Goal: Check status: Check status

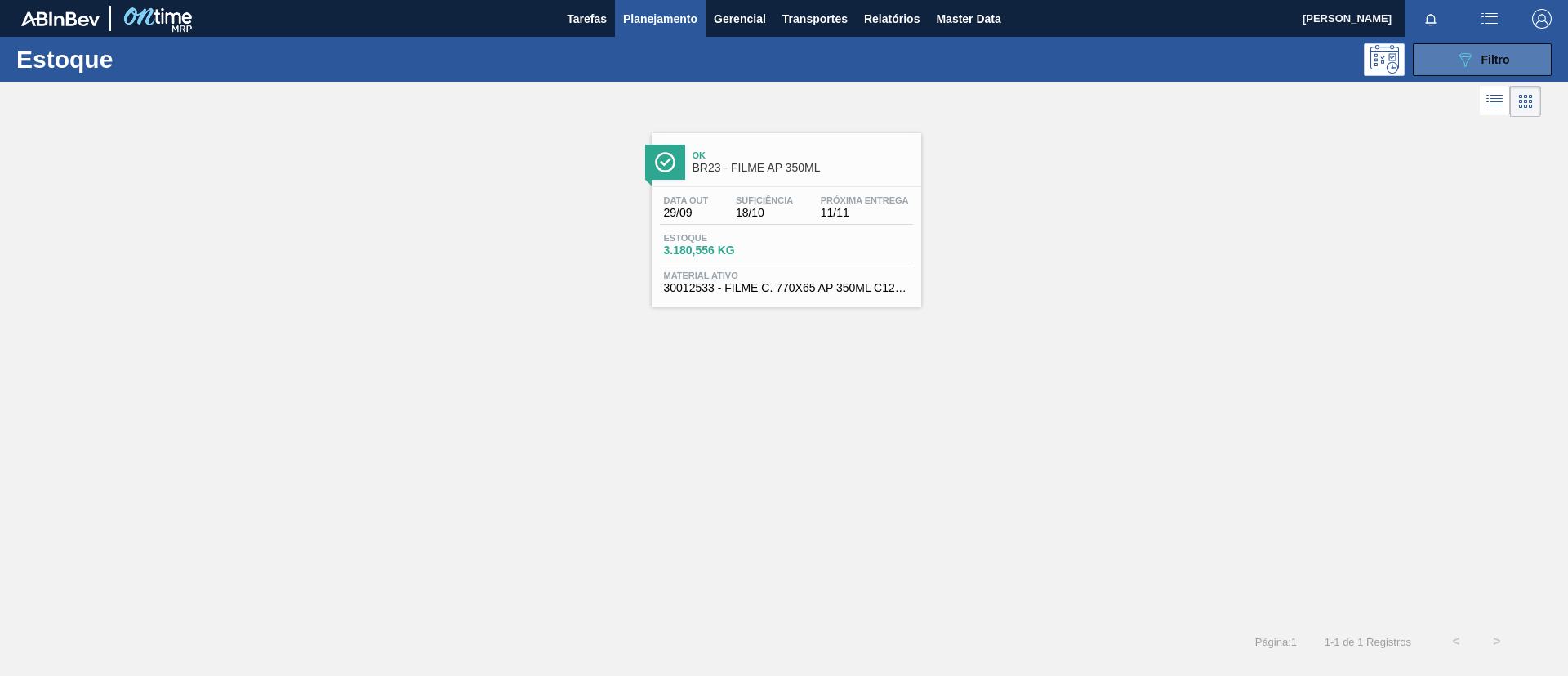
click at [1503, 57] on span "Filtro" at bounding box center [1496, 60] width 29 height 13
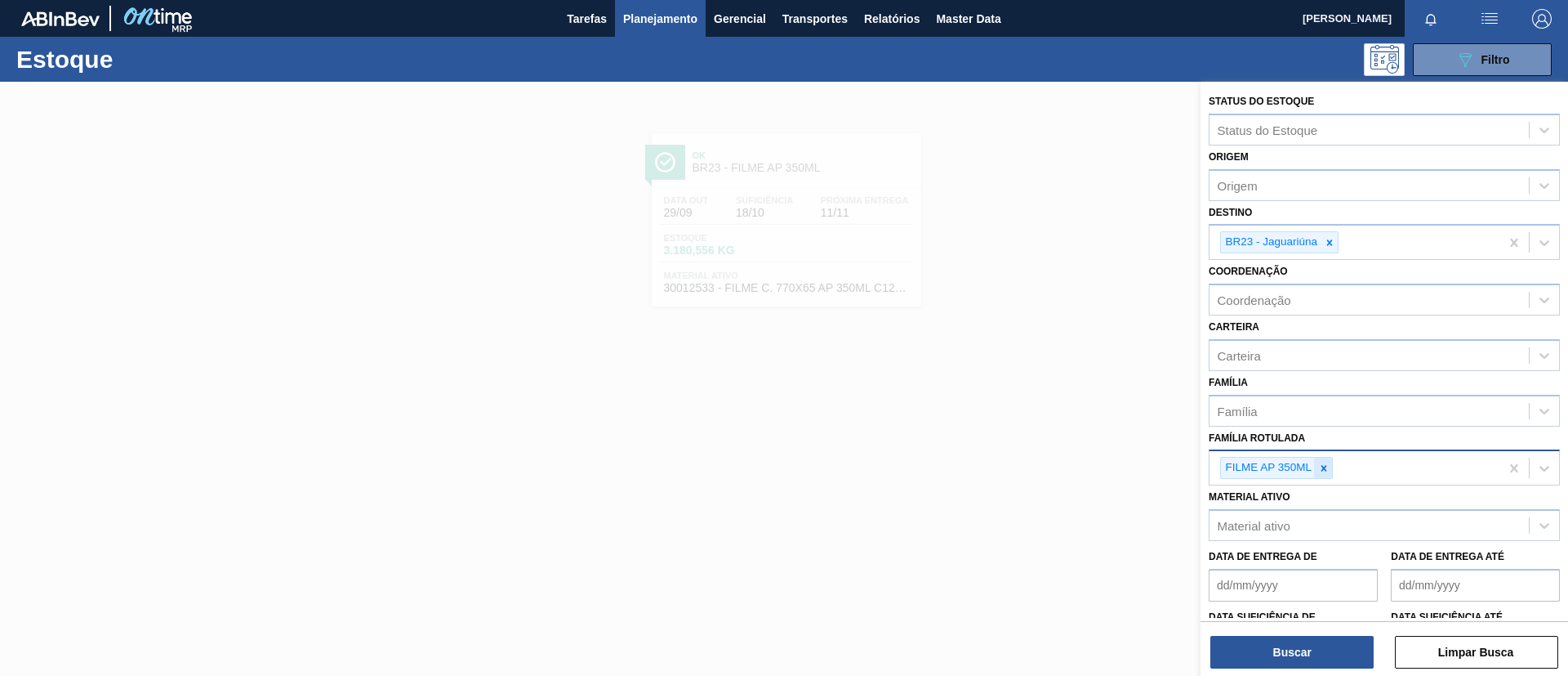
click at [1330, 465] on div at bounding box center [1323, 468] width 18 height 20
click at [1335, 418] on div "Família" at bounding box center [1369, 411] width 319 height 24
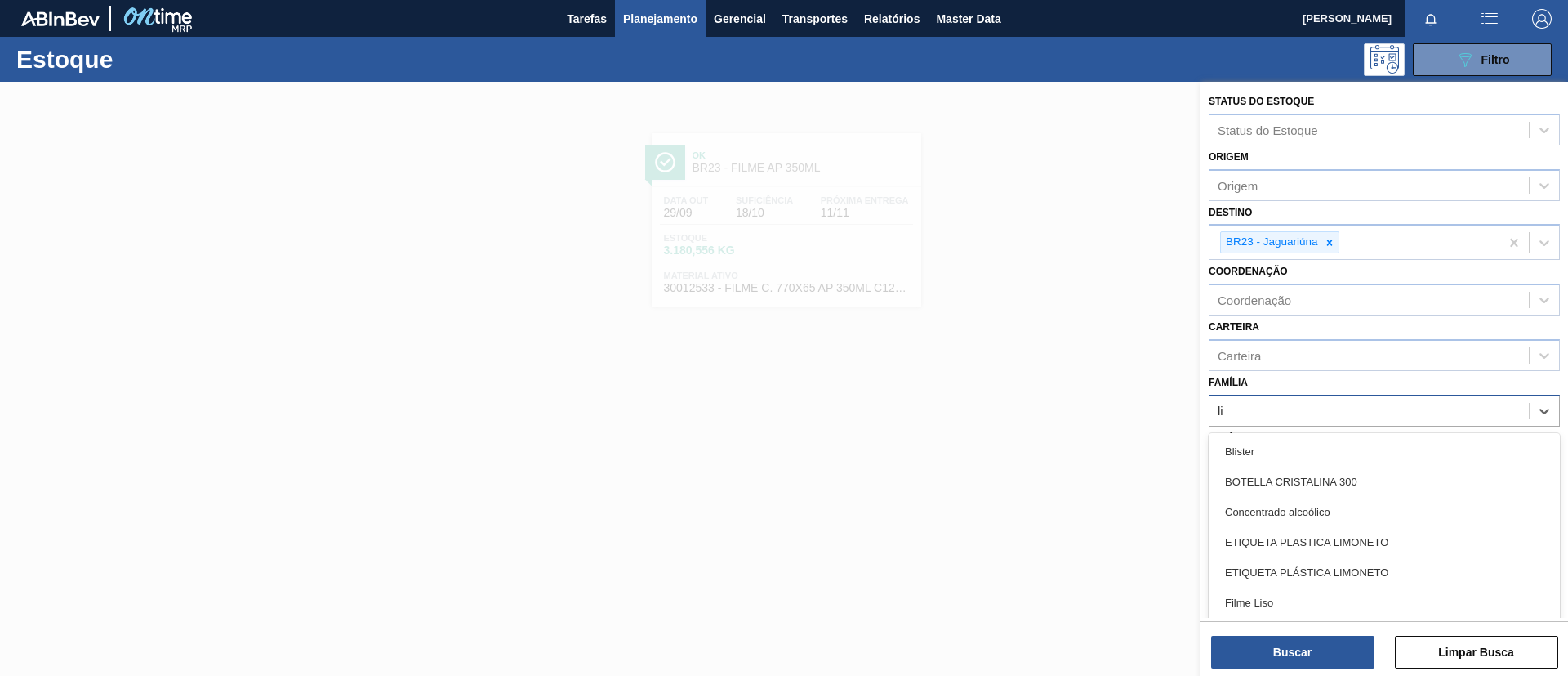
type input "lis"
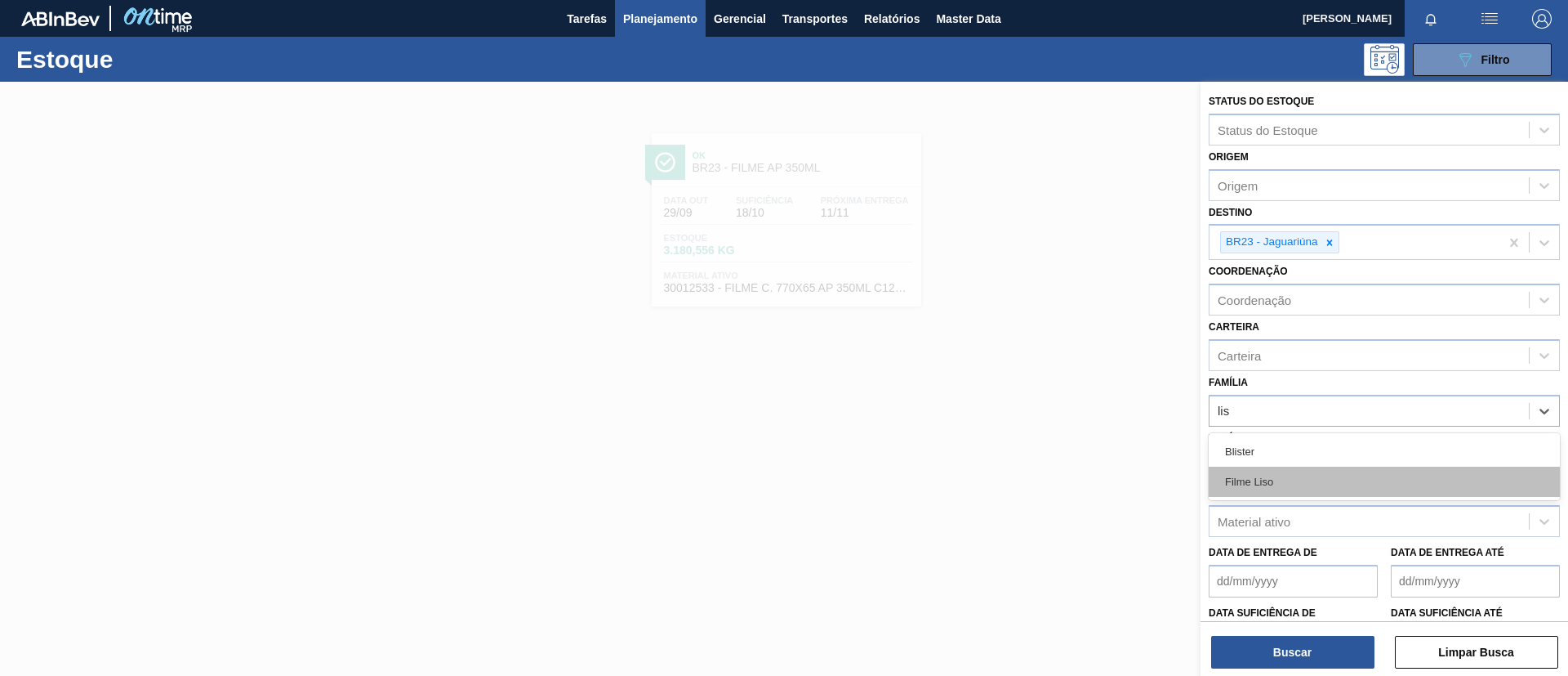
click at [1323, 479] on div "Filme Liso" at bounding box center [1384, 481] width 351 height 30
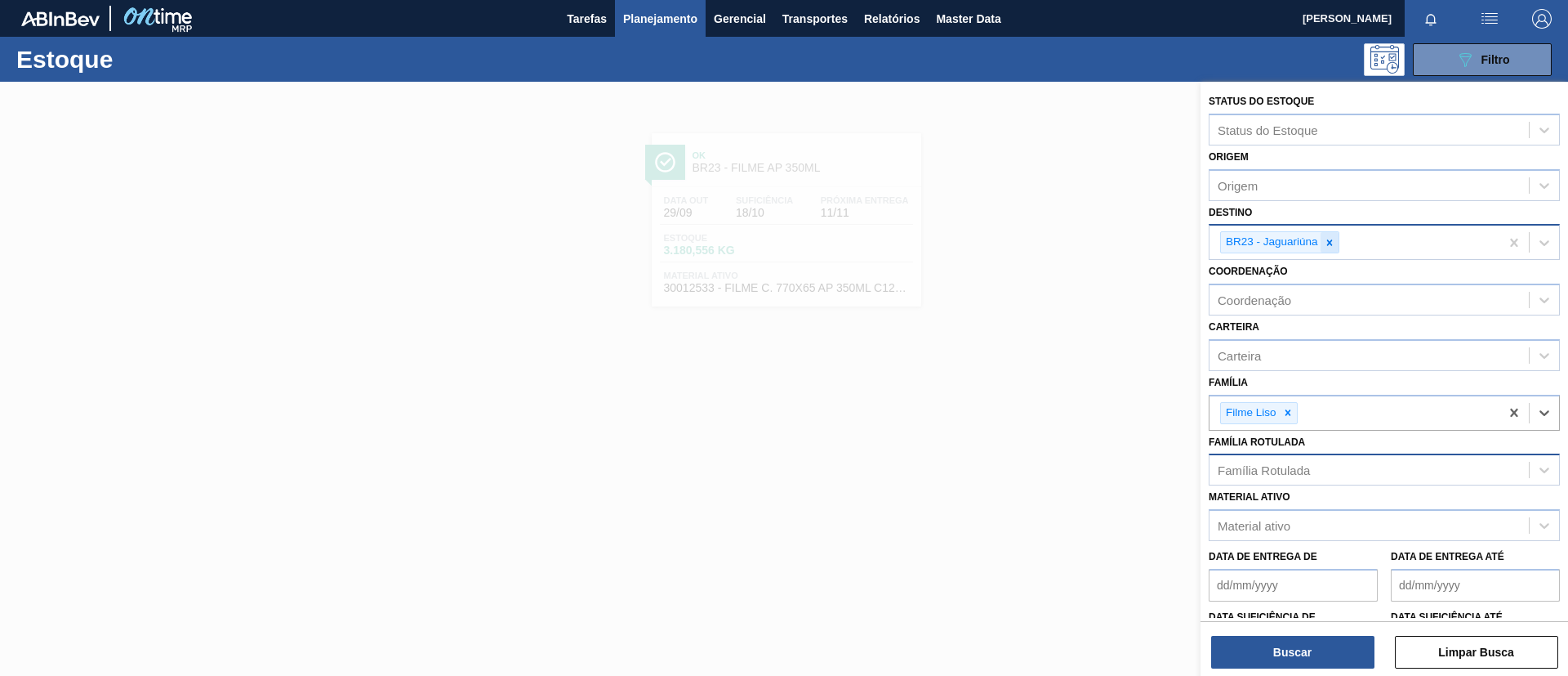
click at [1329, 250] on div at bounding box center [1329, 242] width 18 height 20
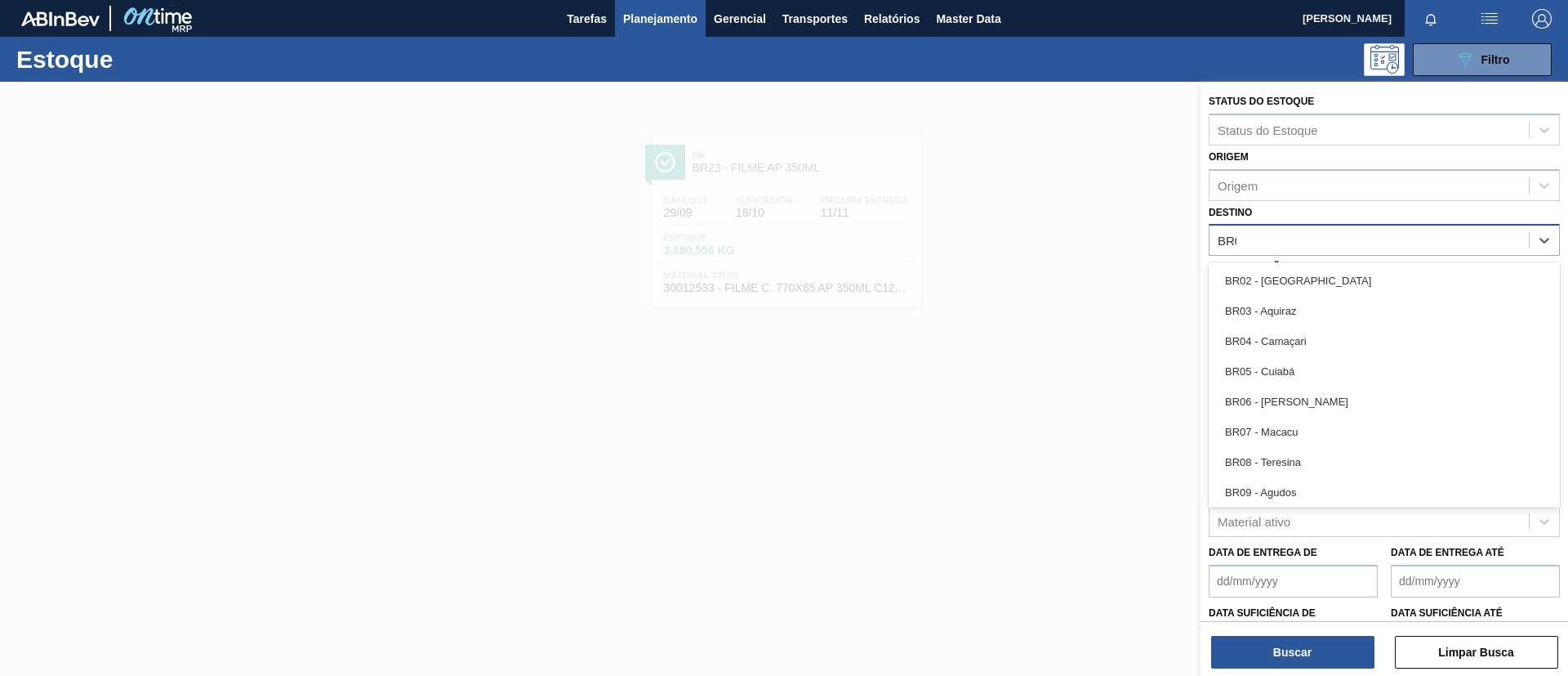
type input "BR02"
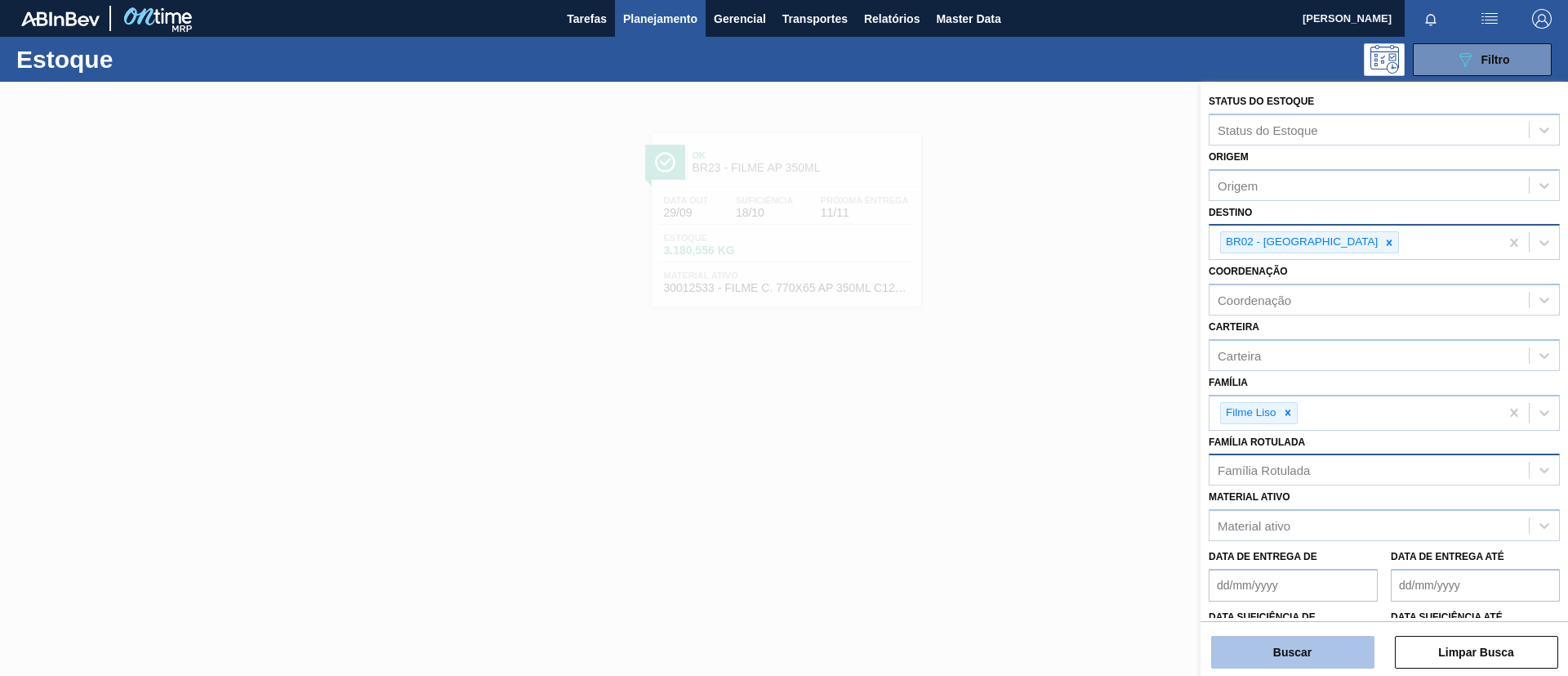
click at [1298, 655] on button "Buscar" at bounding box center [1293, 652] width 164 height 33
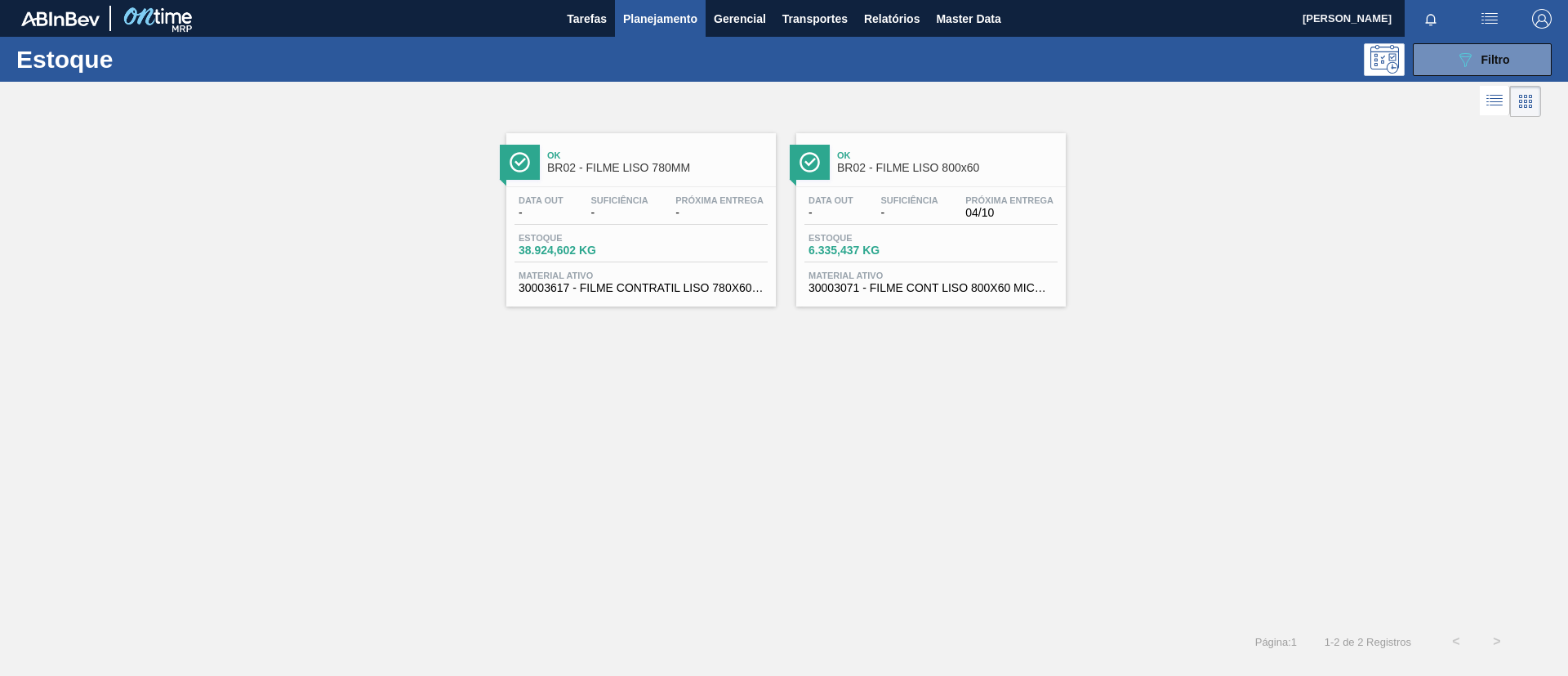
click at [656, 168] on span "BR02 - FILME LISO 780MM" at bounding box center [657, 168] width 221 height 13
click at [849, 173] on span "BR02 - FILME LISO 800x60" at bounding box center [947, 168] width 221 height 13
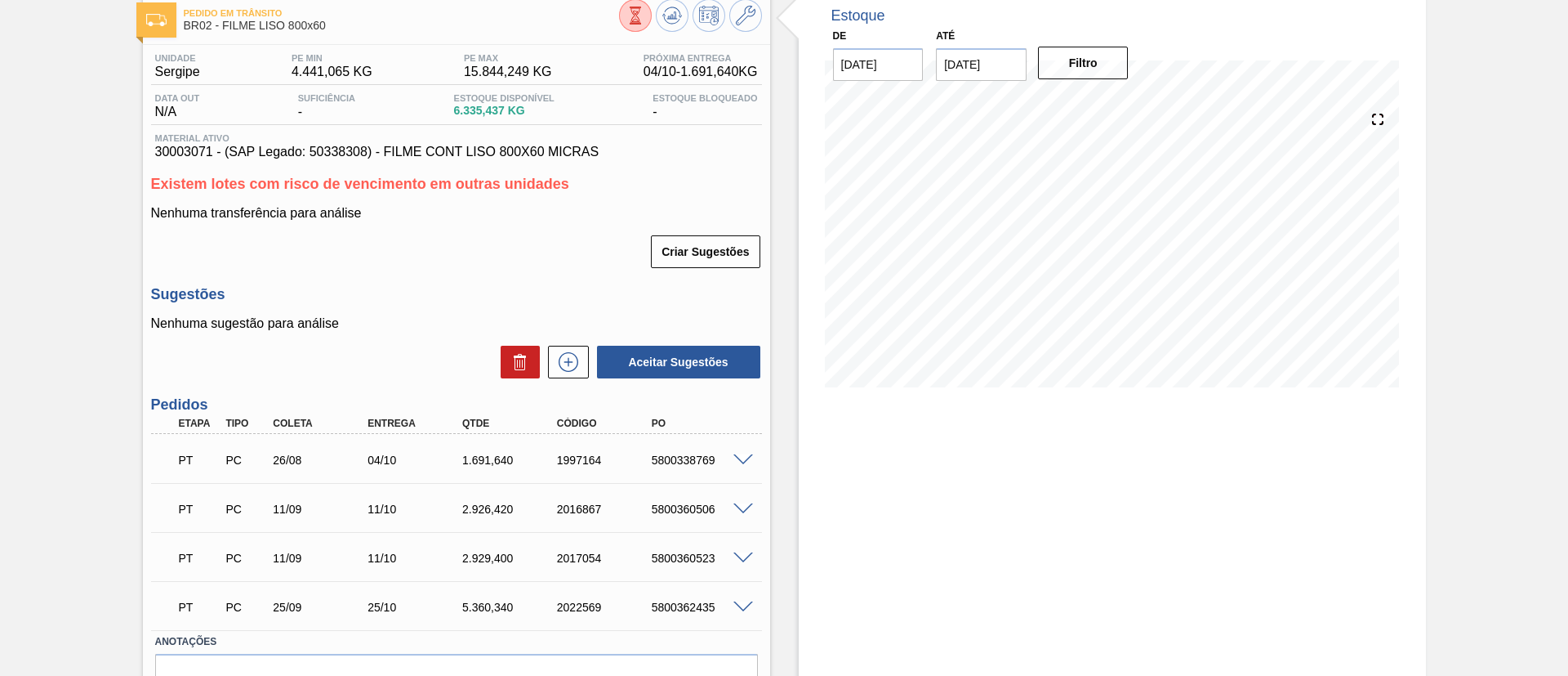
scroll to position [179, 0]
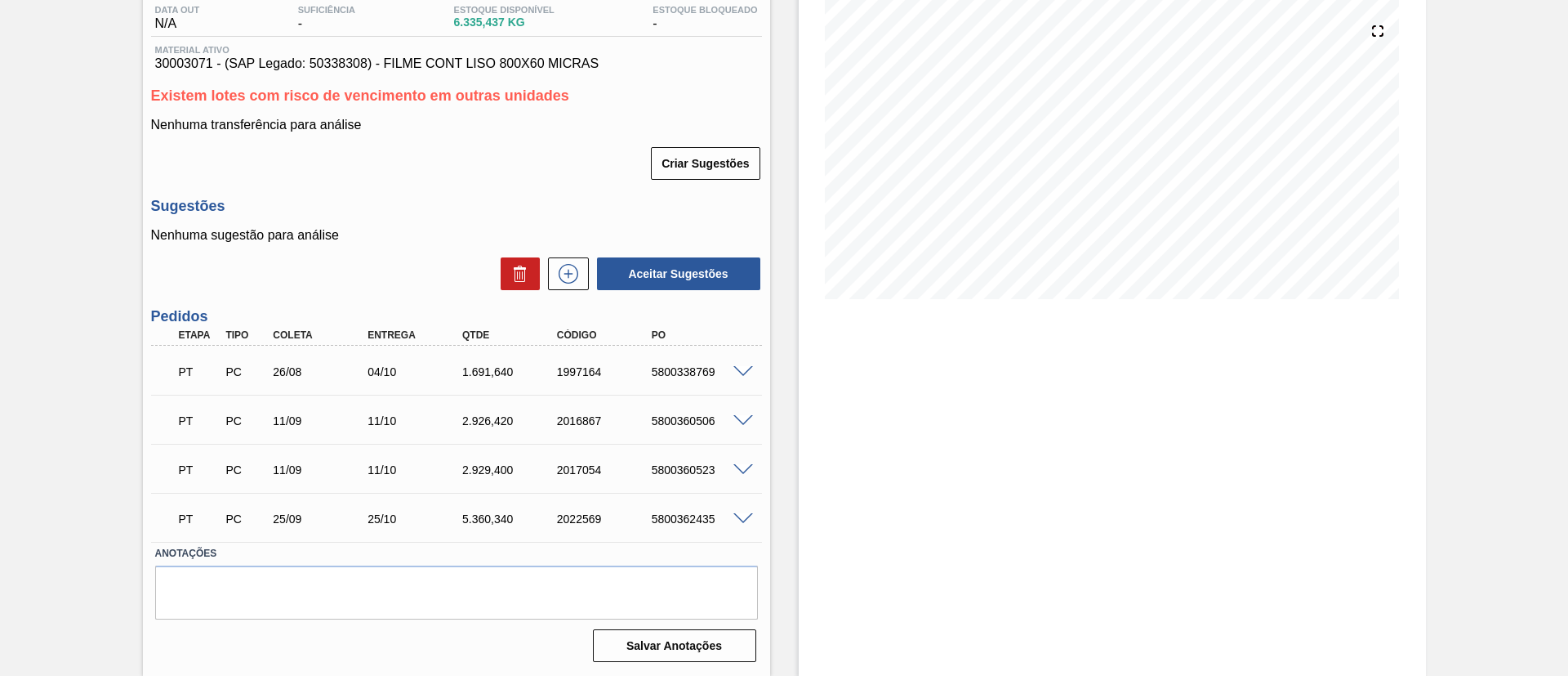
click at [736, 417] on span at bounding box center [743, 421] width 19 height 13
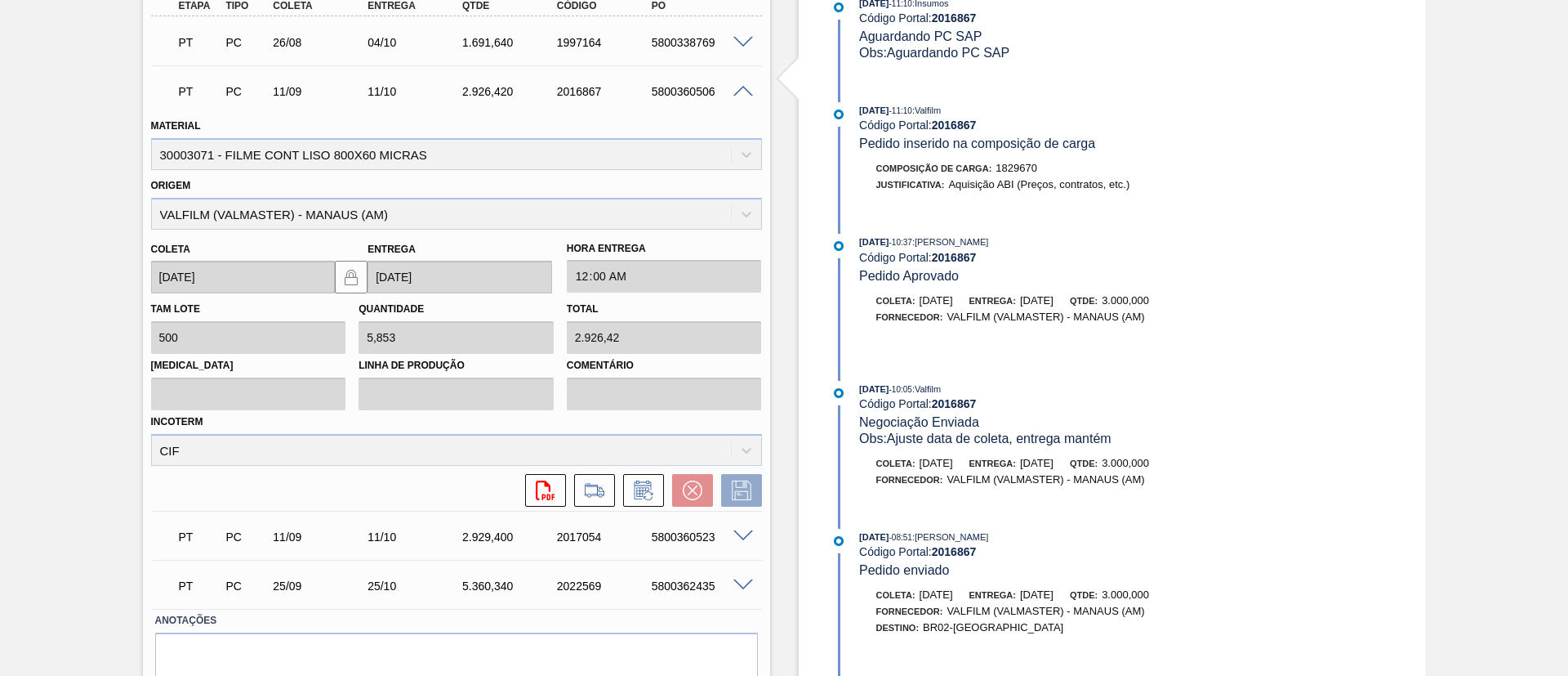
scroll to position [547, 0]
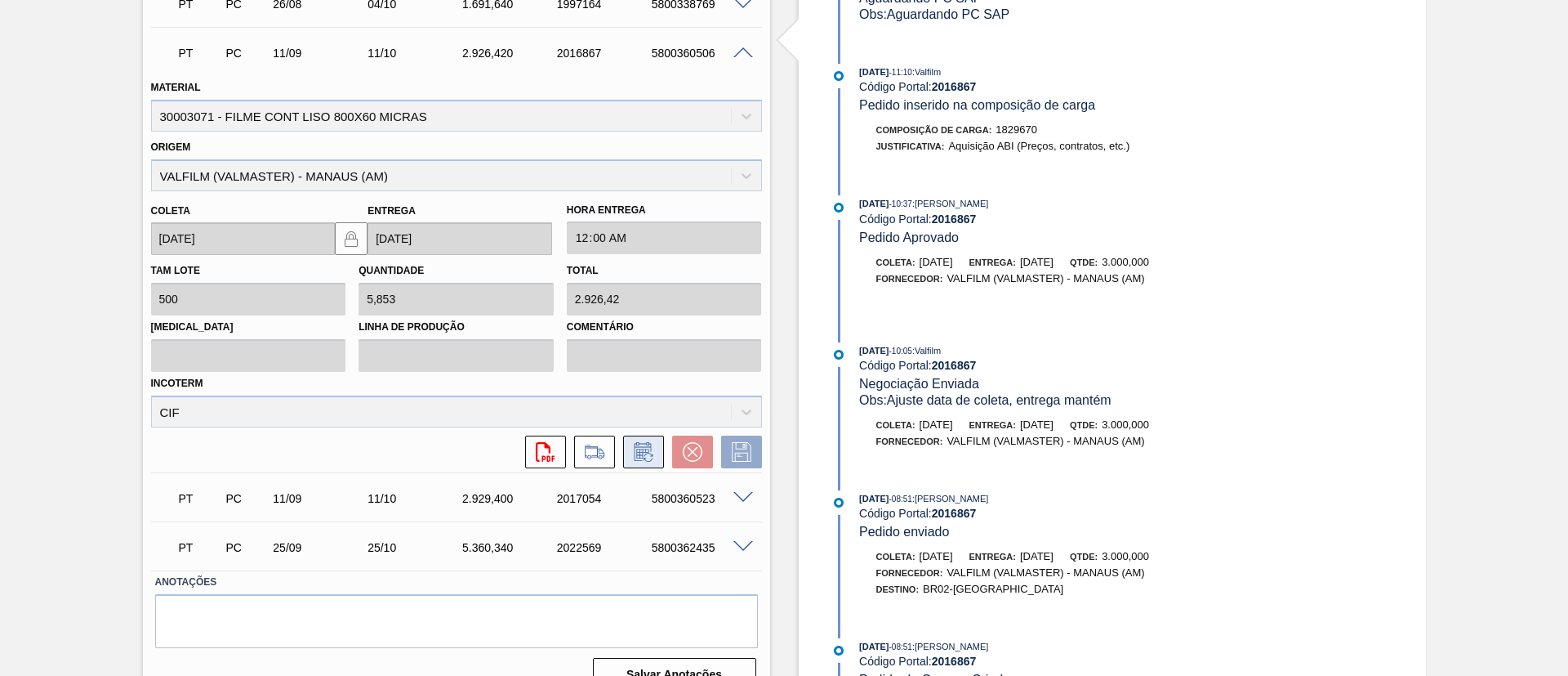
click at [655, 456] on button at bounding box center [643, 452] width 41 height 33
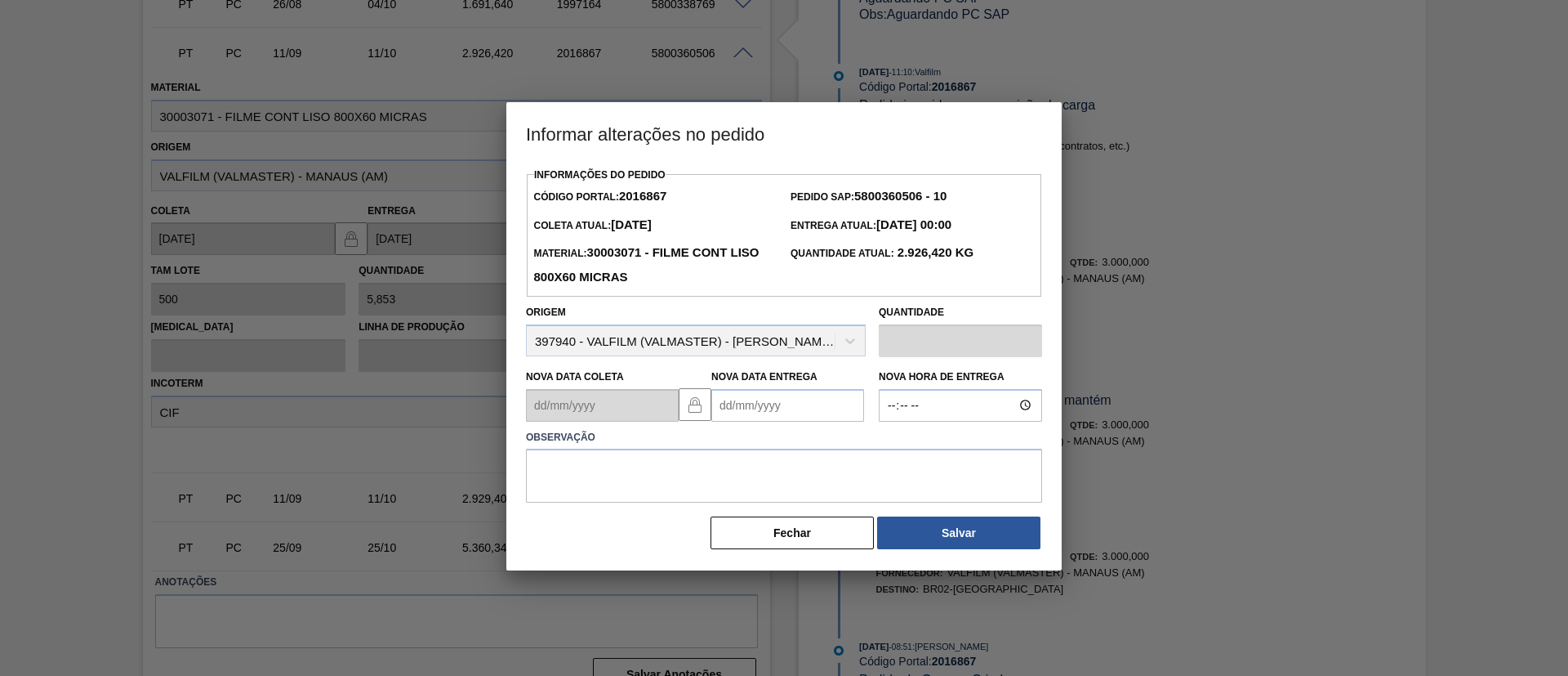
click at [849, 408] on Entrega2016867 "Nova Data Entrega" at bounding box center [787, 405] width 153 height 33
click at [892, 449] on button "Next Month" at bounding box center [894, 444] width 12 height 12
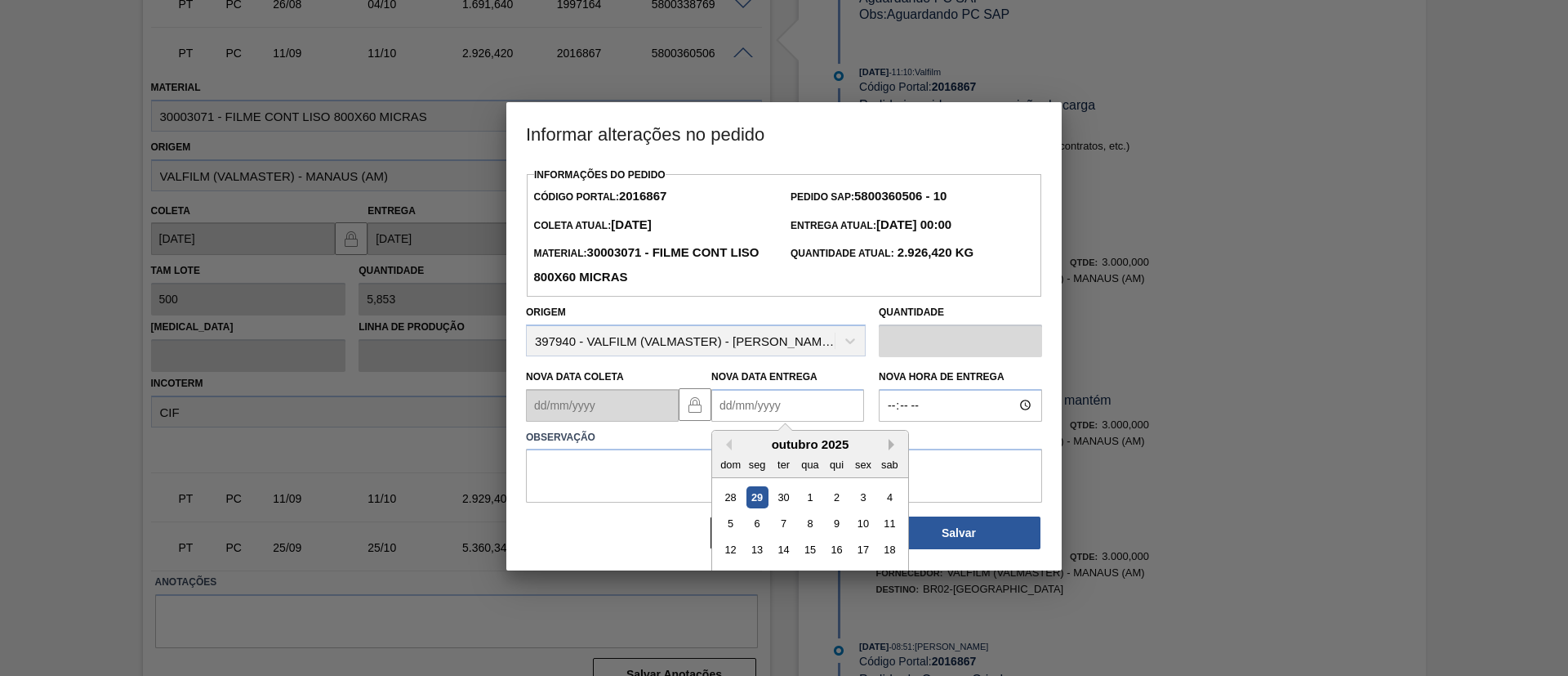
click at [892, 449] on button "Next Month" at bounding box center [894, 444] width 12 height 12
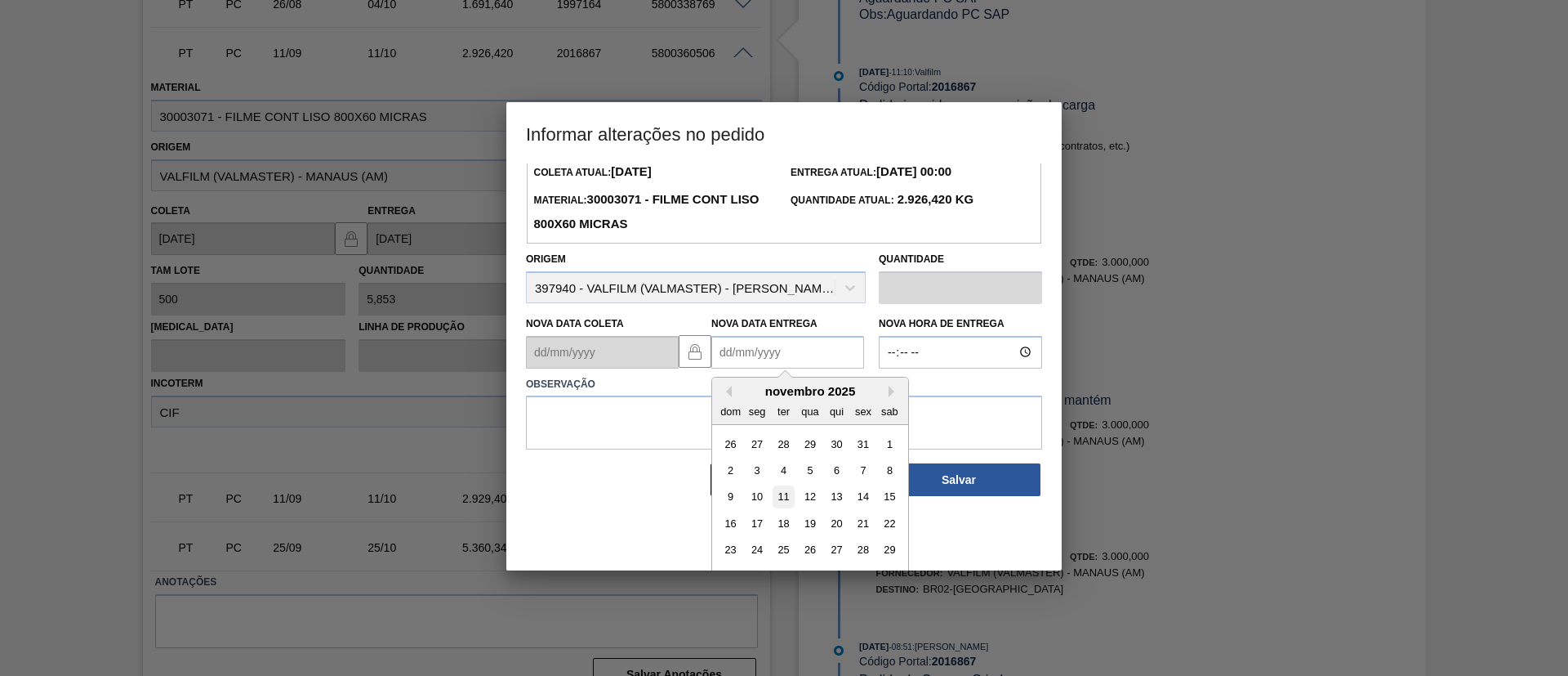
scroll to position [81, 0]
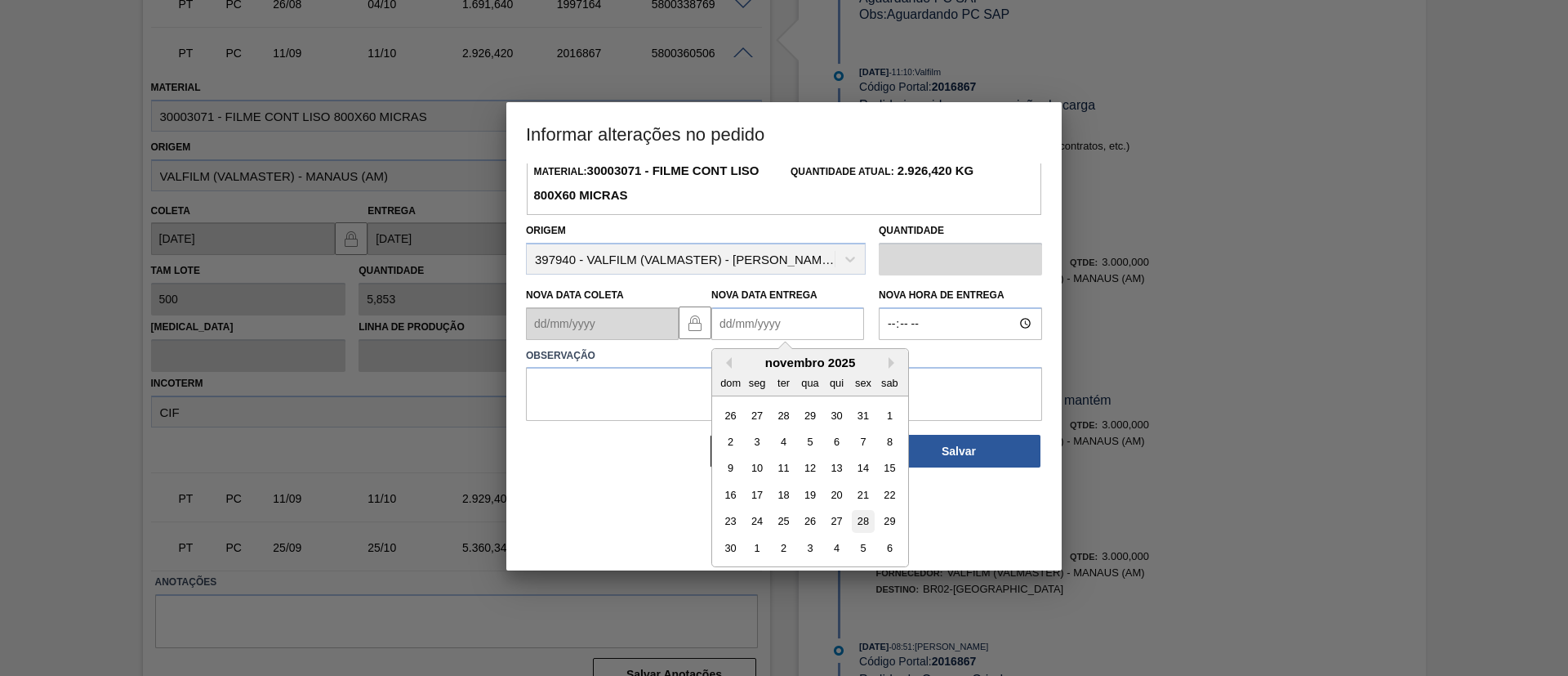
click at [857, 519] on div "28" at bounding box center [863, 521] width 22 height 22
type Entrega2016867 "[DATE]"
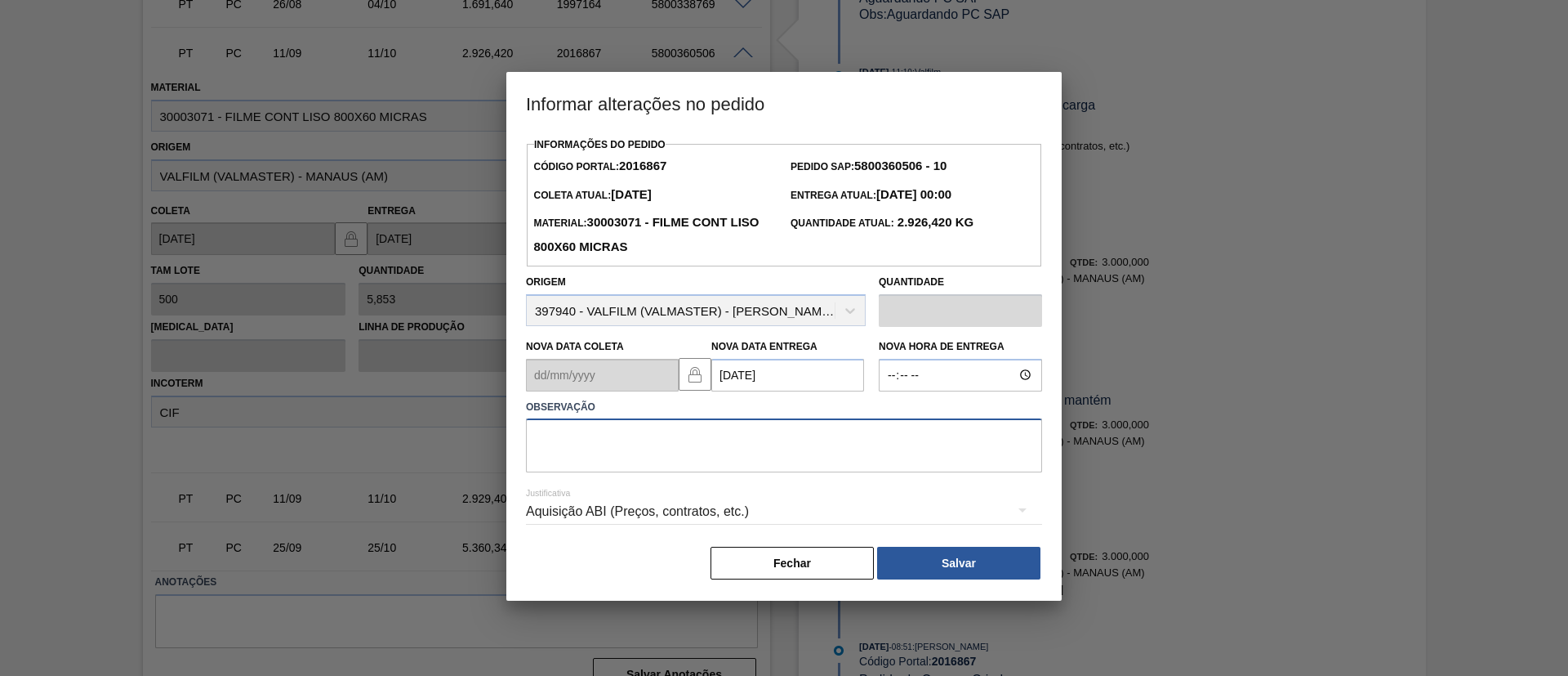
click at [686, 445] on textarea at bounding box center [783, 445] width 516 height 54
drag, startPoint x: 680, startPoint y: 440, endPoint x: 426, endPoint y: 450, distance: 254.2
click at [426, 450] on div "Informar alterações no pedido Informações do Pedido Código Portal: 2016867 Pedi…" at bounding box center [784, 338] width 1568 height 676
type textarea "Data Original"
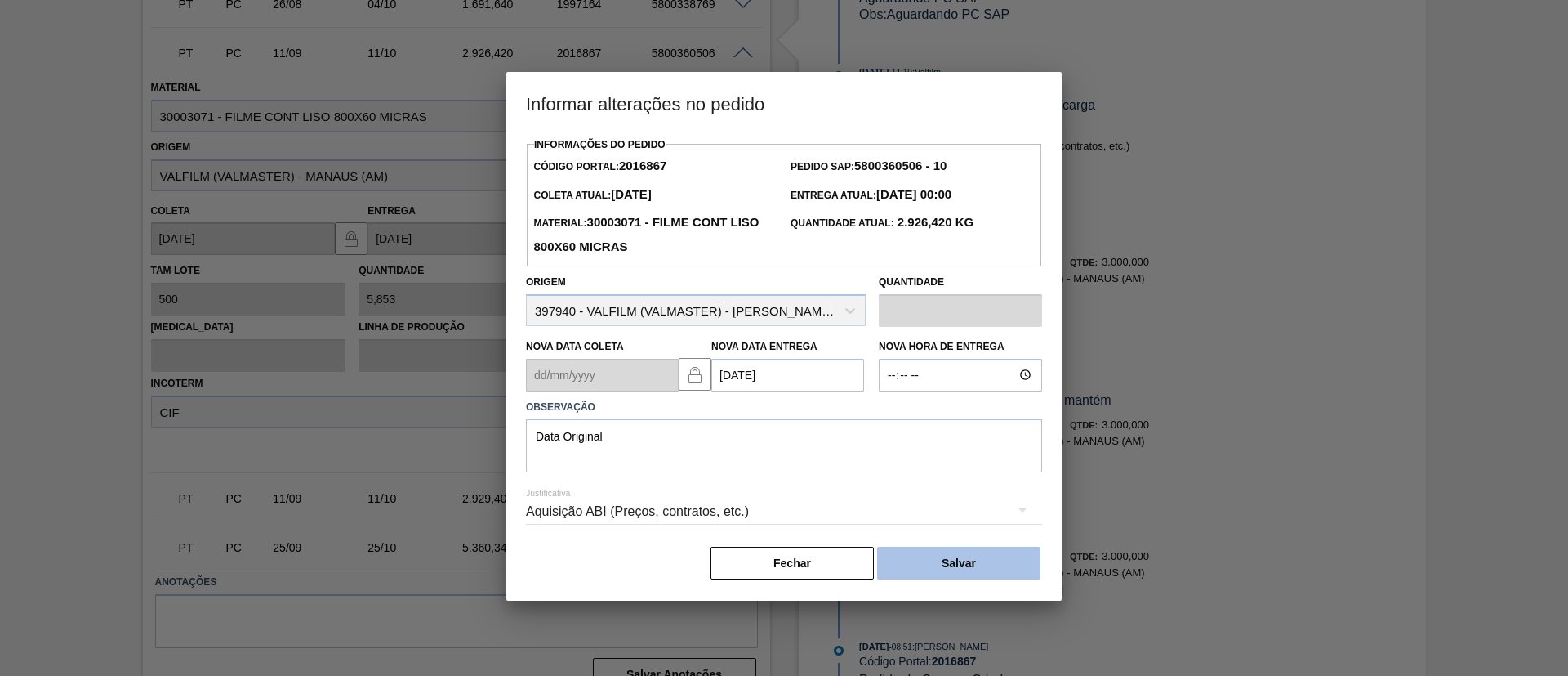
click at [959, 552] on button "Salvar" at bounding box center [959, 563] width 164 height 33
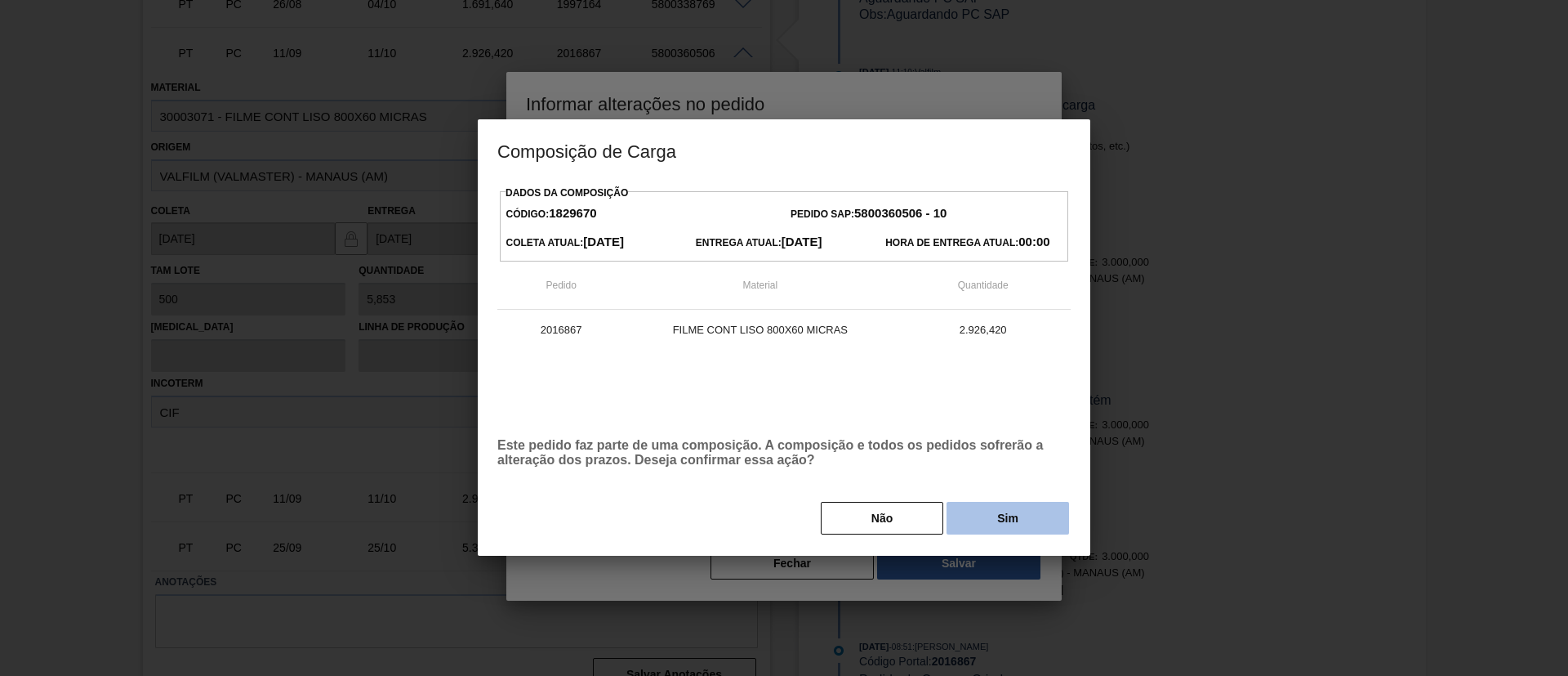
click at [1005, 511] on button "Sim" at bounding box center [1007, 517] width 123 height 33
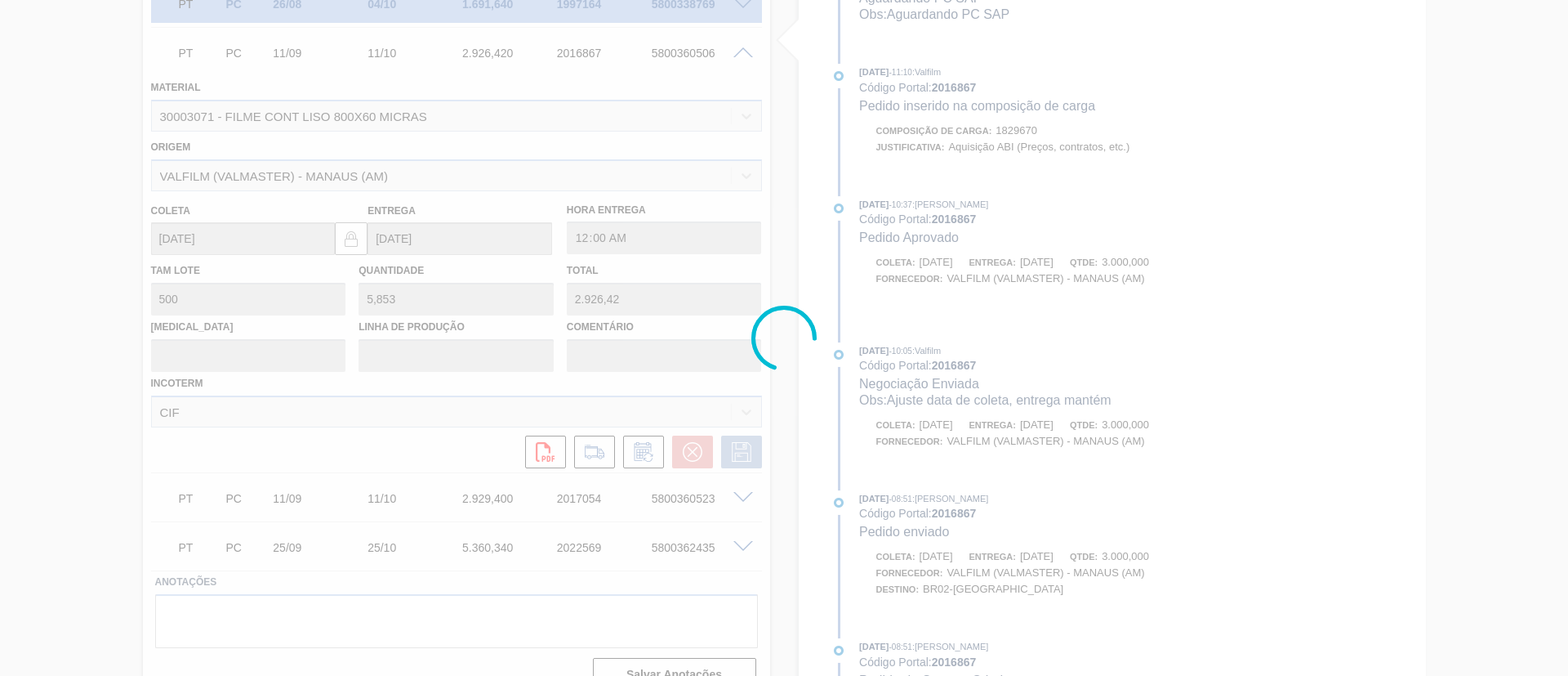
scroll to position [848, 0]
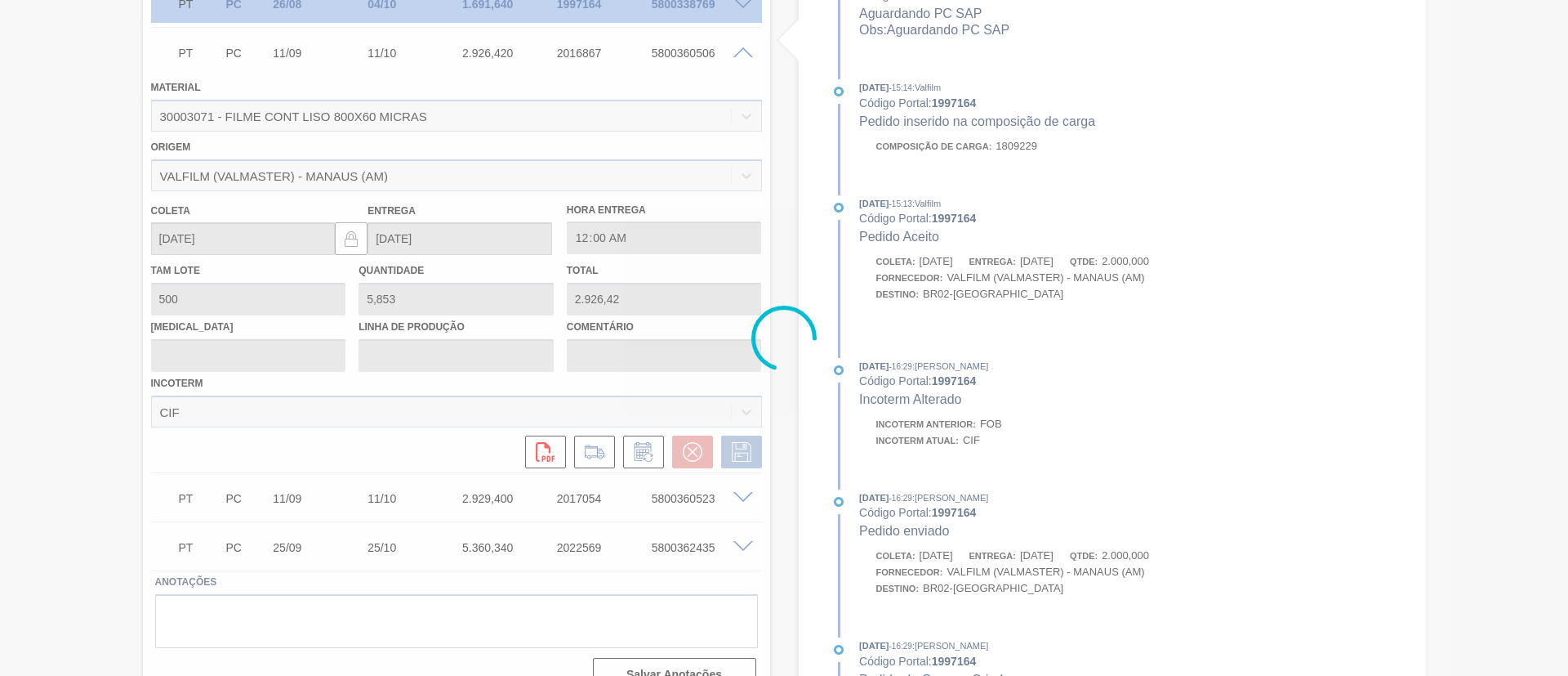
type input "Data Original"
type input "[DATE]"
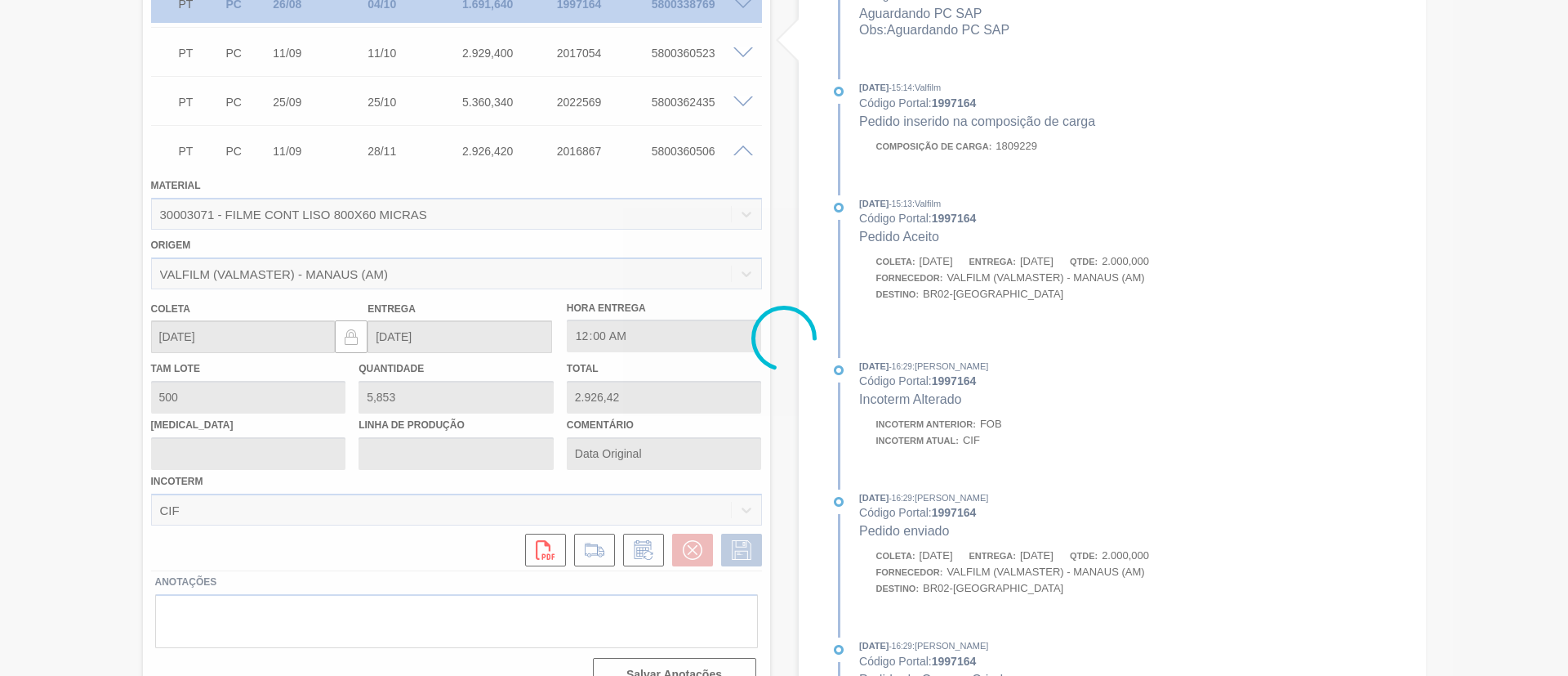
scroll to position [179, 0]
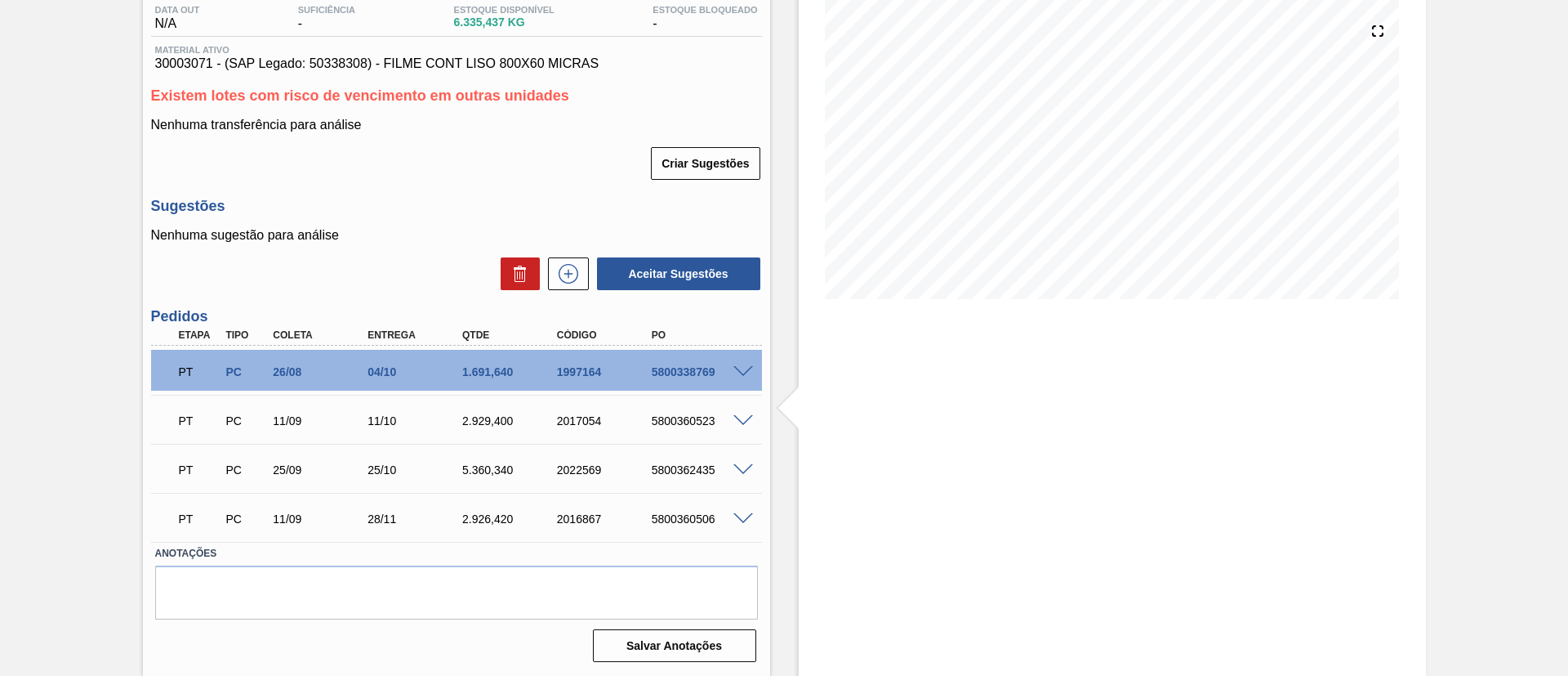
click at [736, 421] on span at bounding box center [743, 421] width 19 height 13
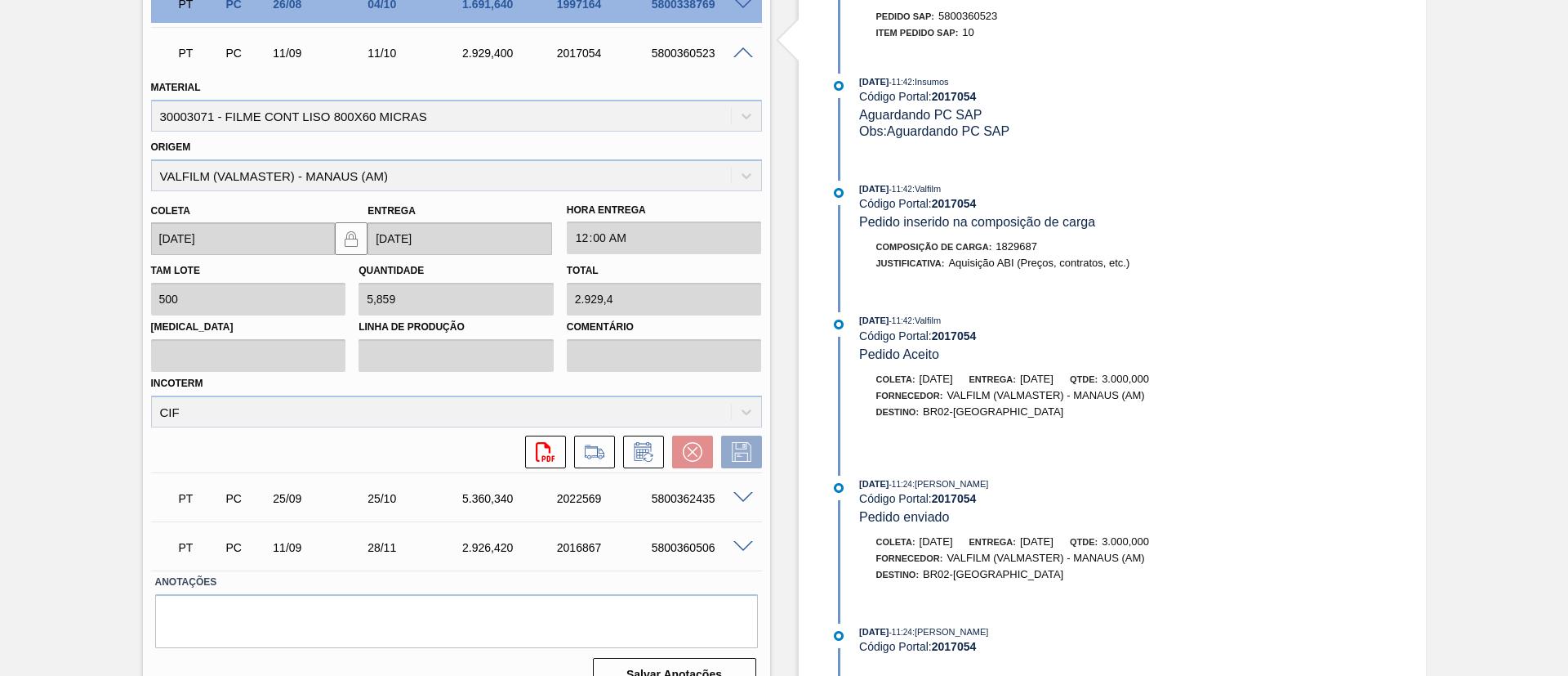
scroll to position [820, 0]
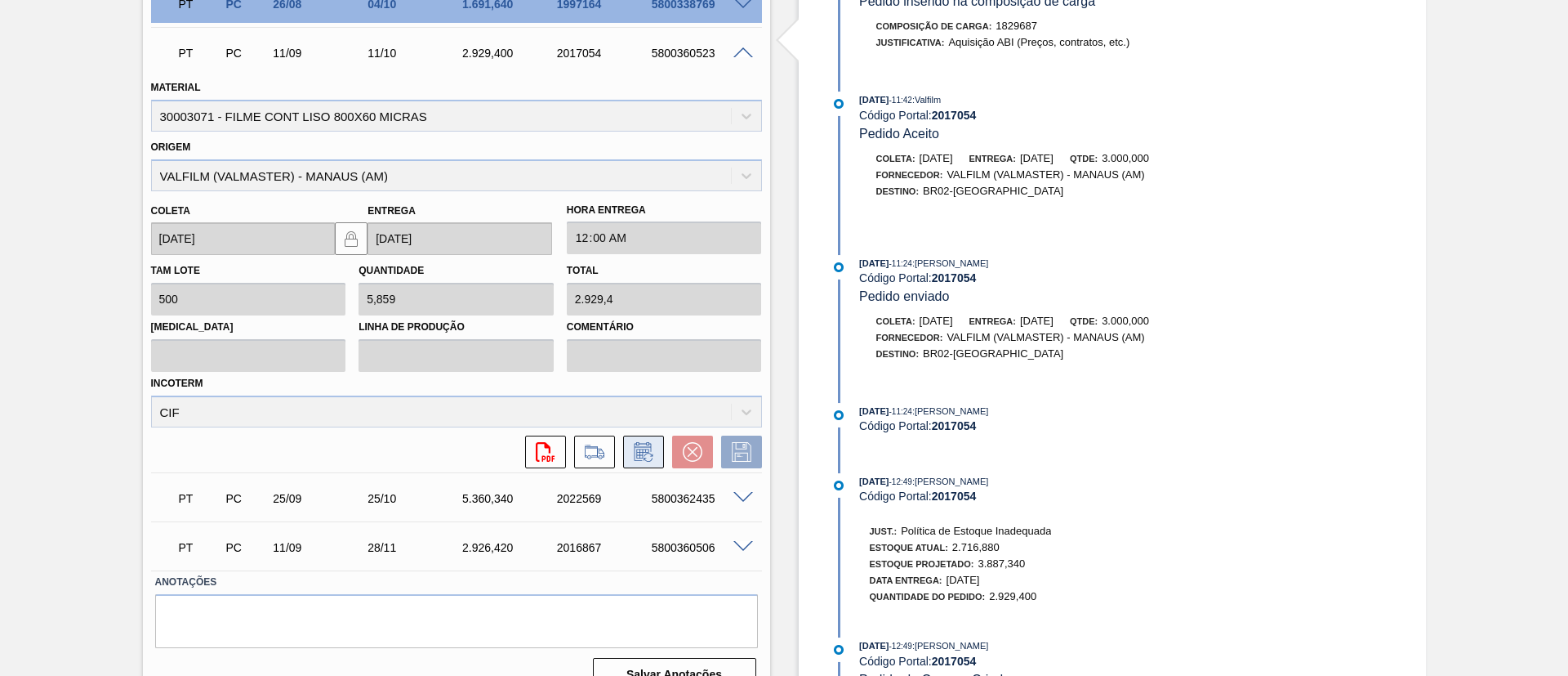
click at [643, 446] on icon at bounding box center [642, 451] width 17 height 18
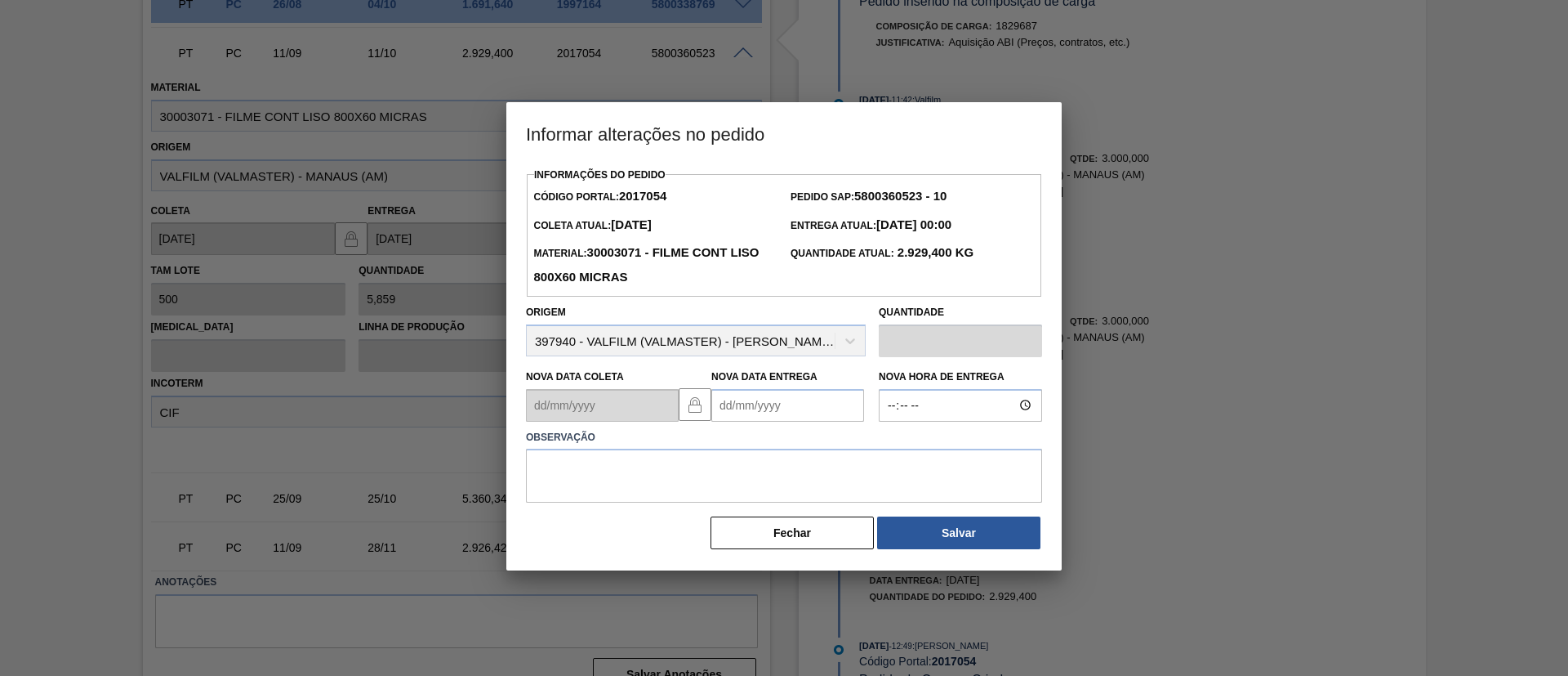
click at [808, 389] on div "Nova Data Entrega" at bounding box center [787, 393] width 153 height 56
click at [816, 402] on Entrega2017054 "Nova Data Entrega" at bounding box center [787, 405] width 153 height 33
click at [897, 443] on button "Next Month" at bounding box center [894, 444] width 12 height 12
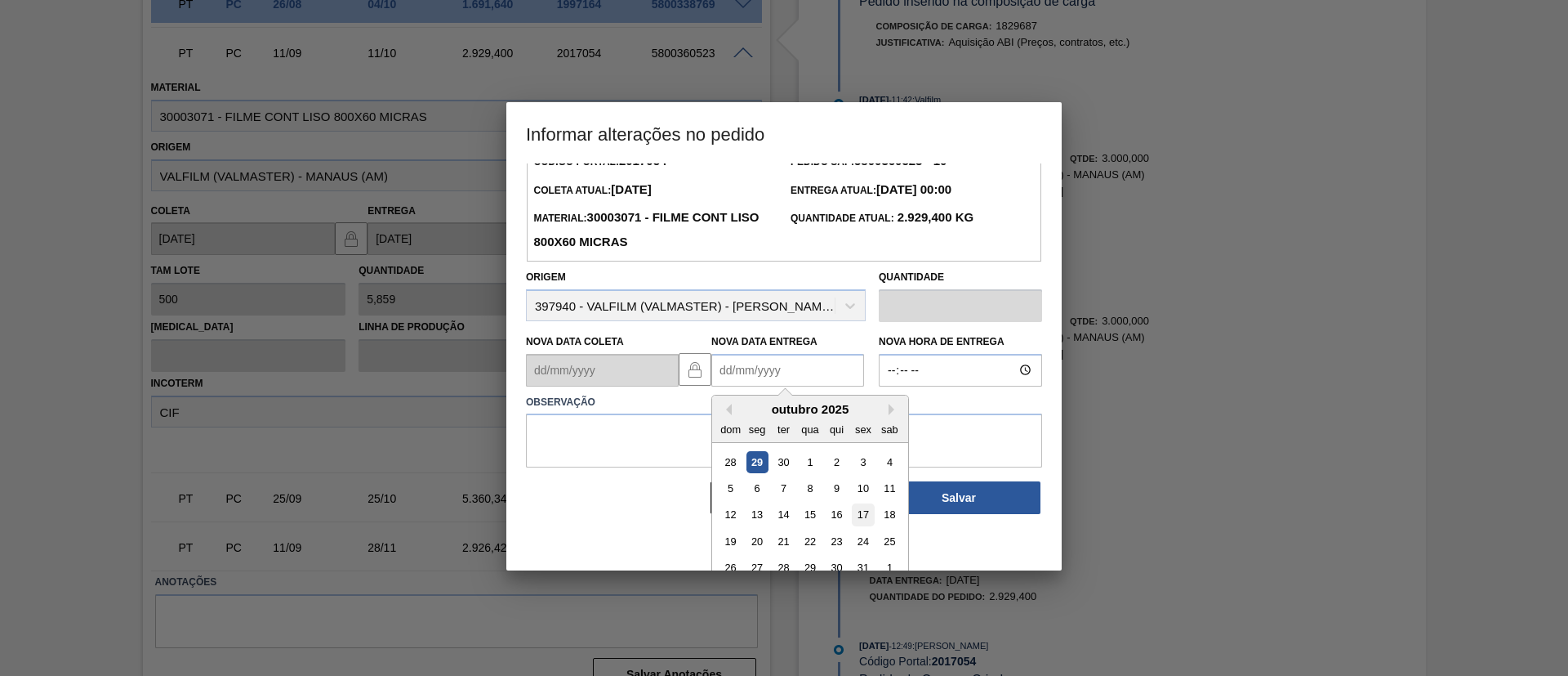
scroll to position [55, 0]
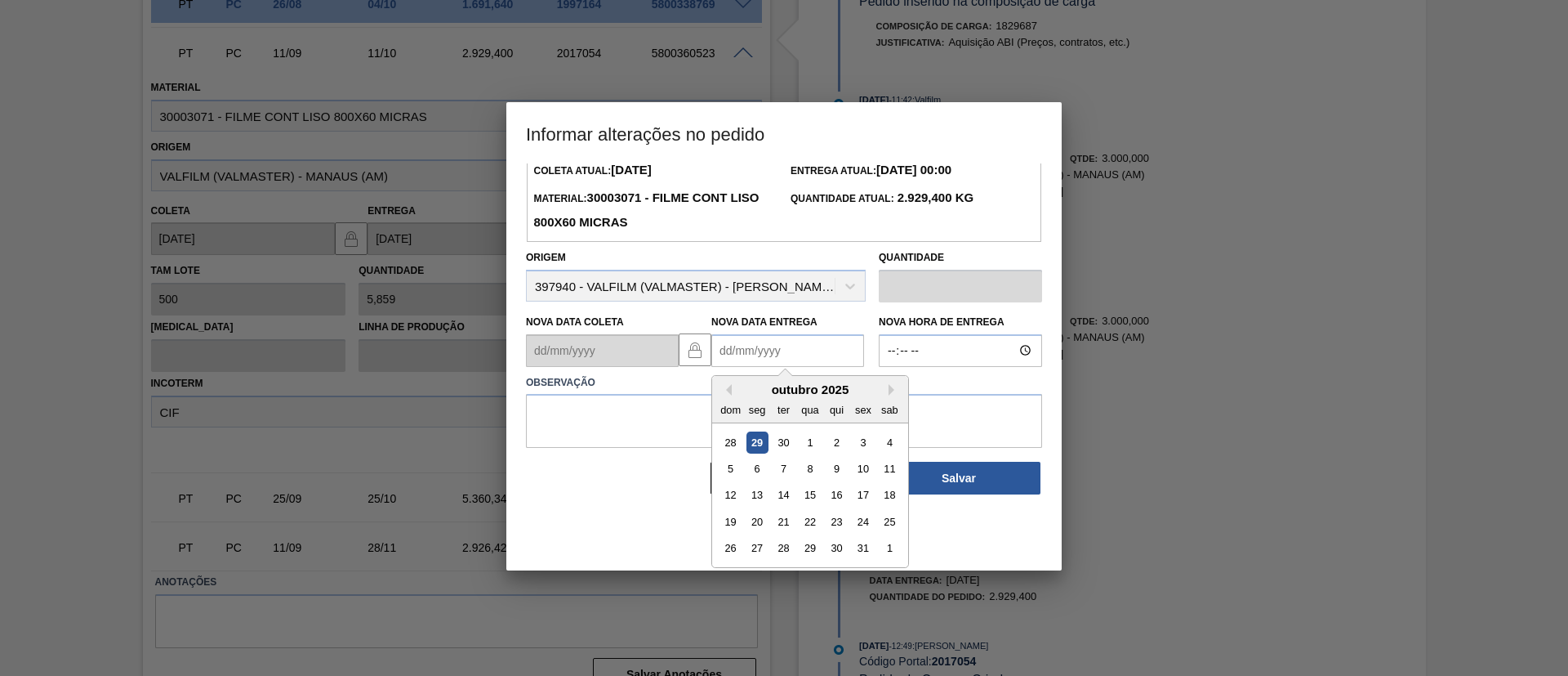
drag, startPoint x: 787, startPoint y: 548, endPoint x: 771, endPoint y: 471, distance: 78.6
click at [787, 547] on div "28" at bounding box center [783, 548] width 22 height 22
type Entrega2017054 "[DATE]"
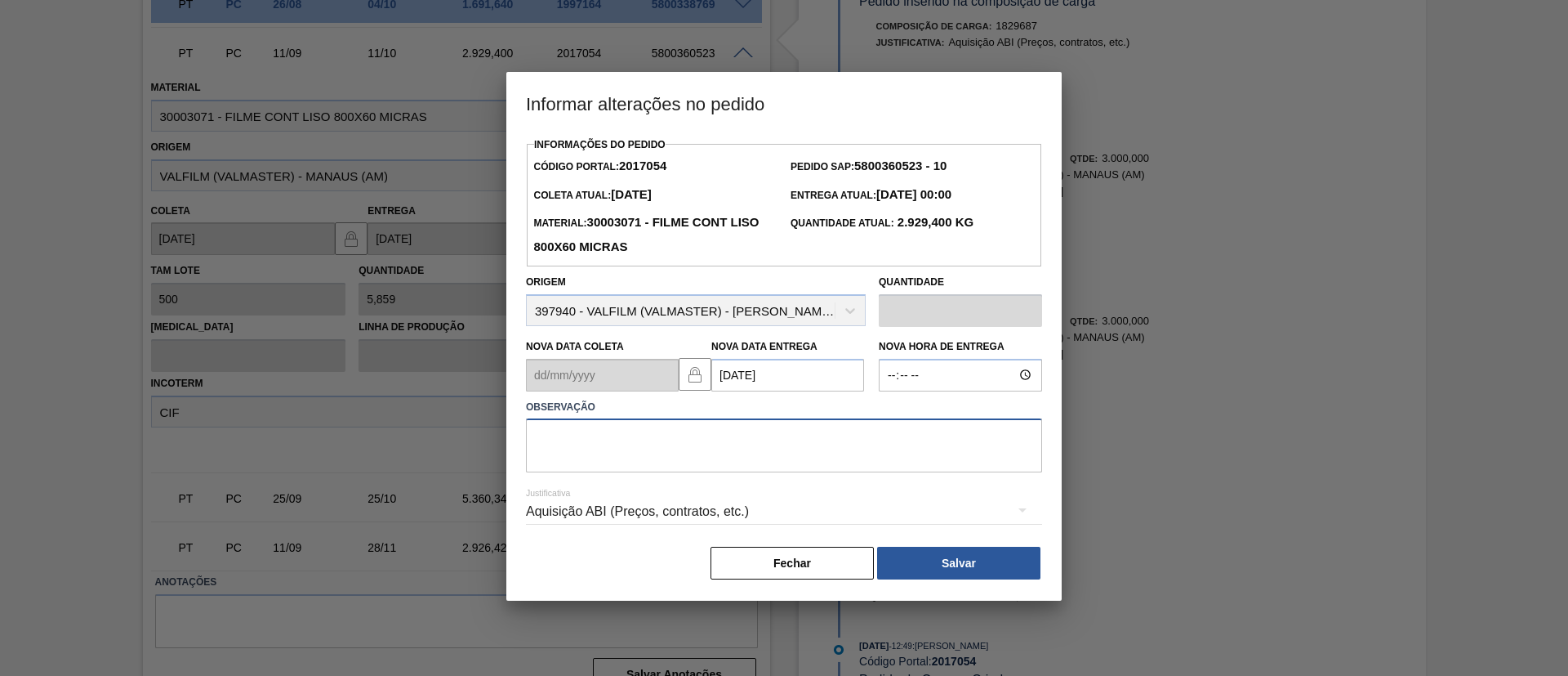
click at [766, 459] on textarea at bounding box center [783, 445] width 516 height 54
paste textarea "Data Original"
type textarea "Data Original"
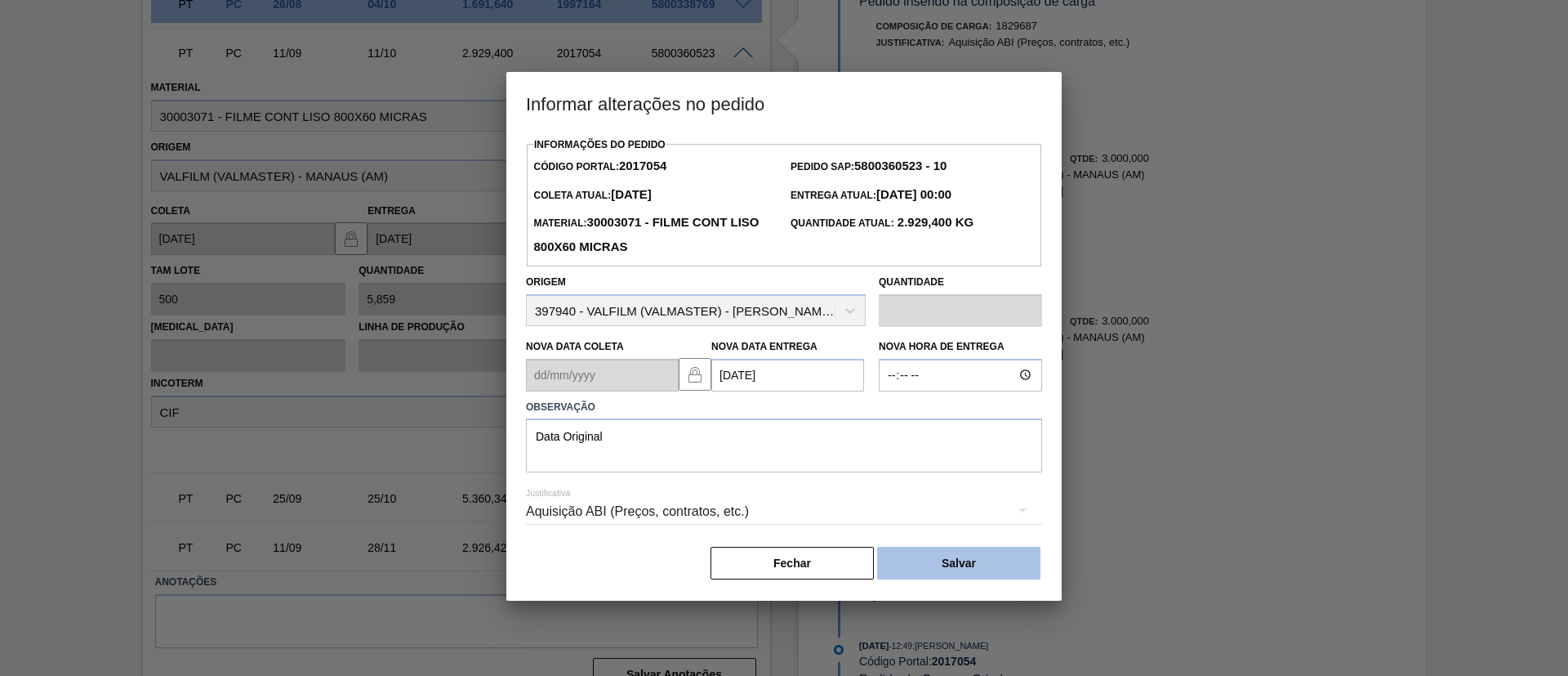
click at [932, 564] on button "Salvar" at bounding box center [959, 563] width 164 height 33
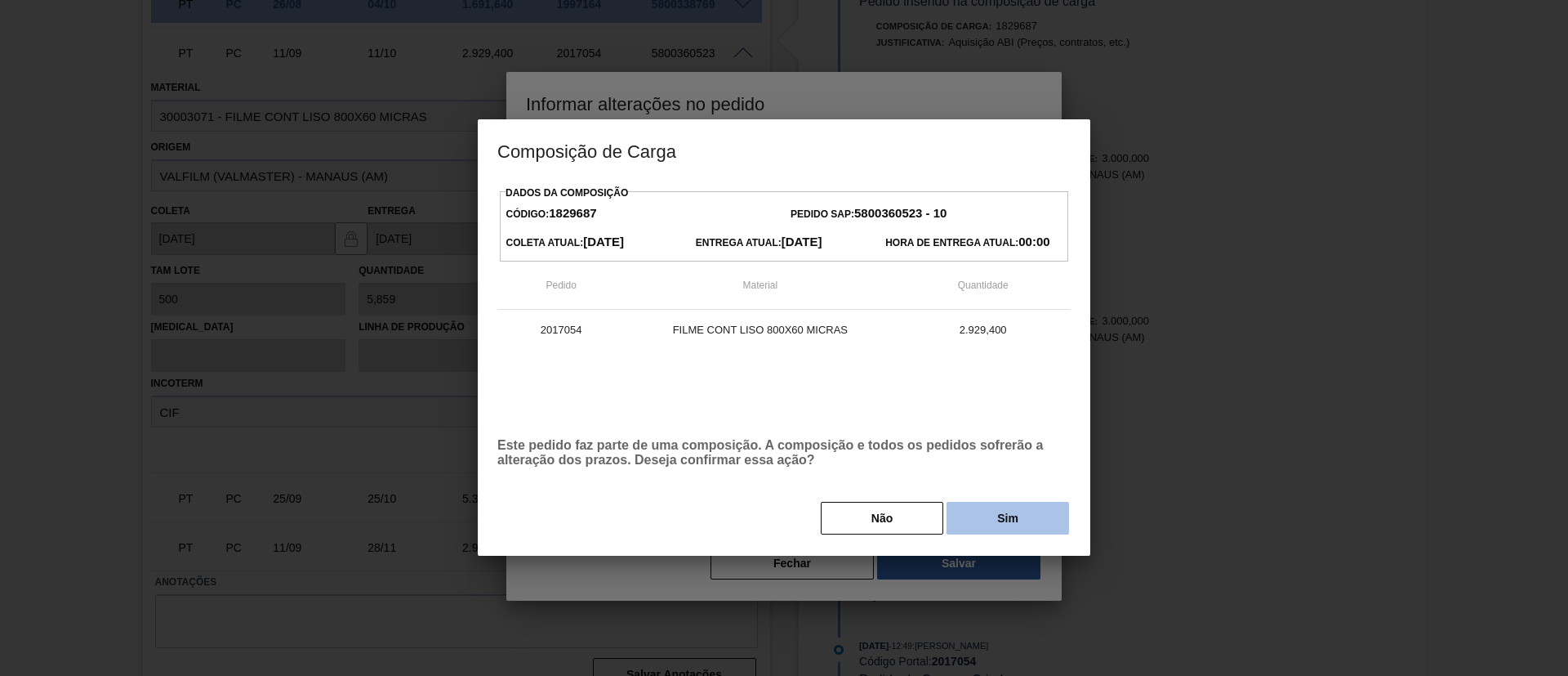
click at [984, 526] on button "Sim" at bounding box center [1007, 517] width 123 height 33
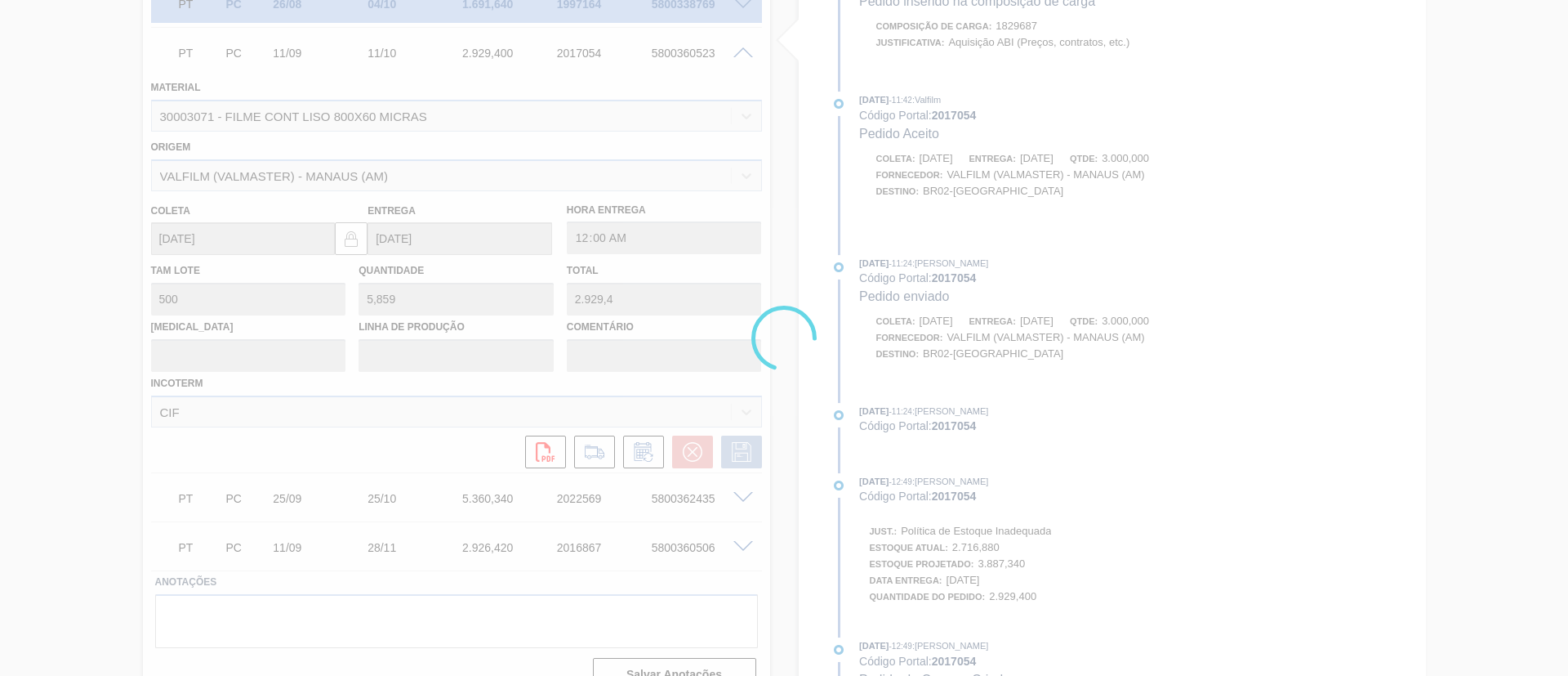
scroll to position [967, 0]
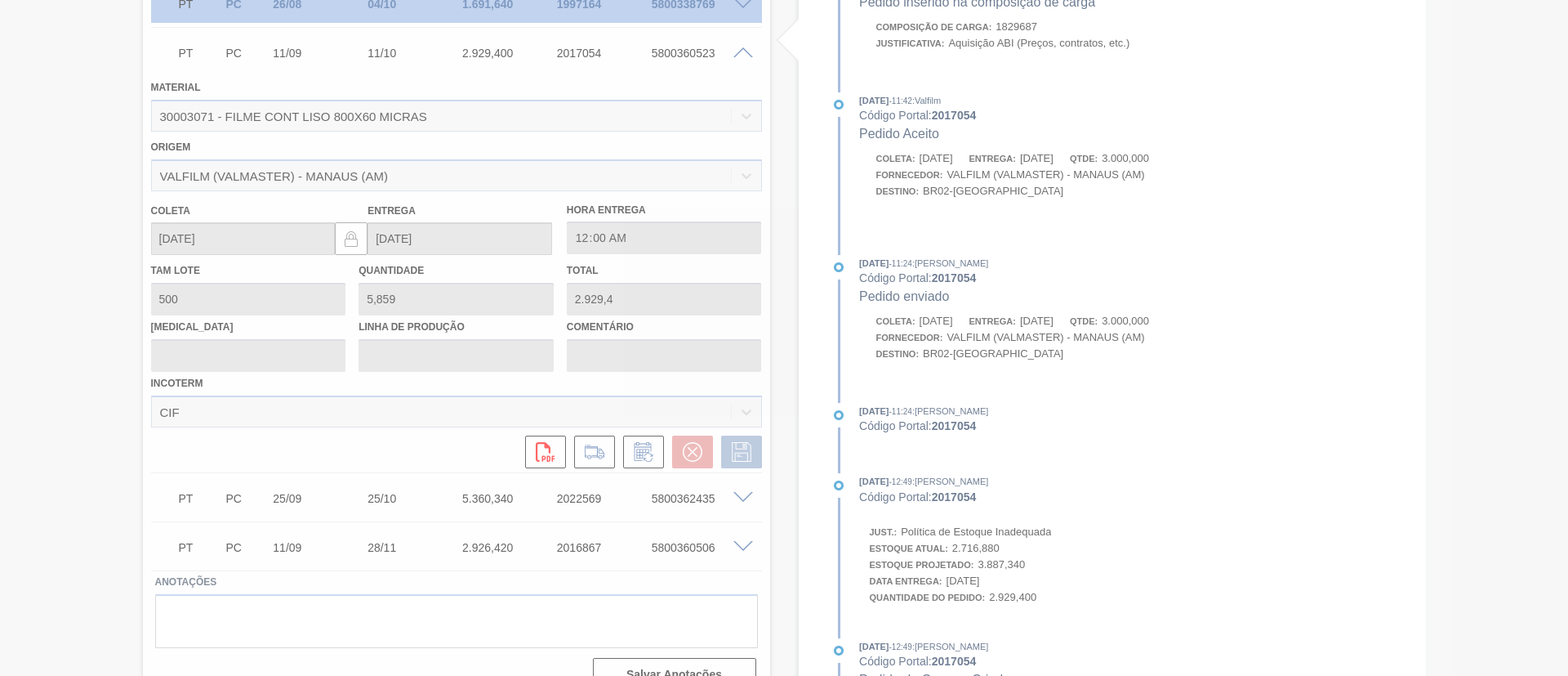
type input "Data Original"
type input "[DATE]"
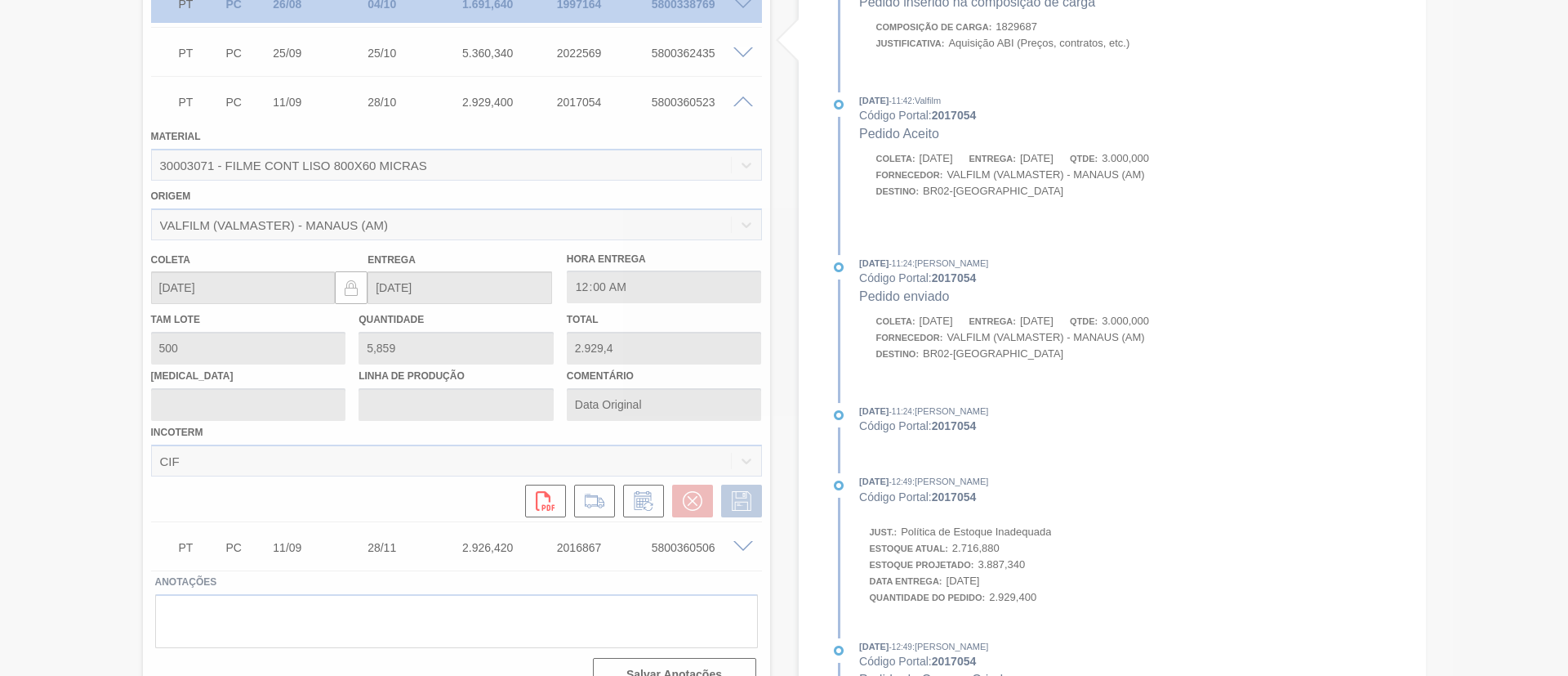
scroll to position [179, 0]
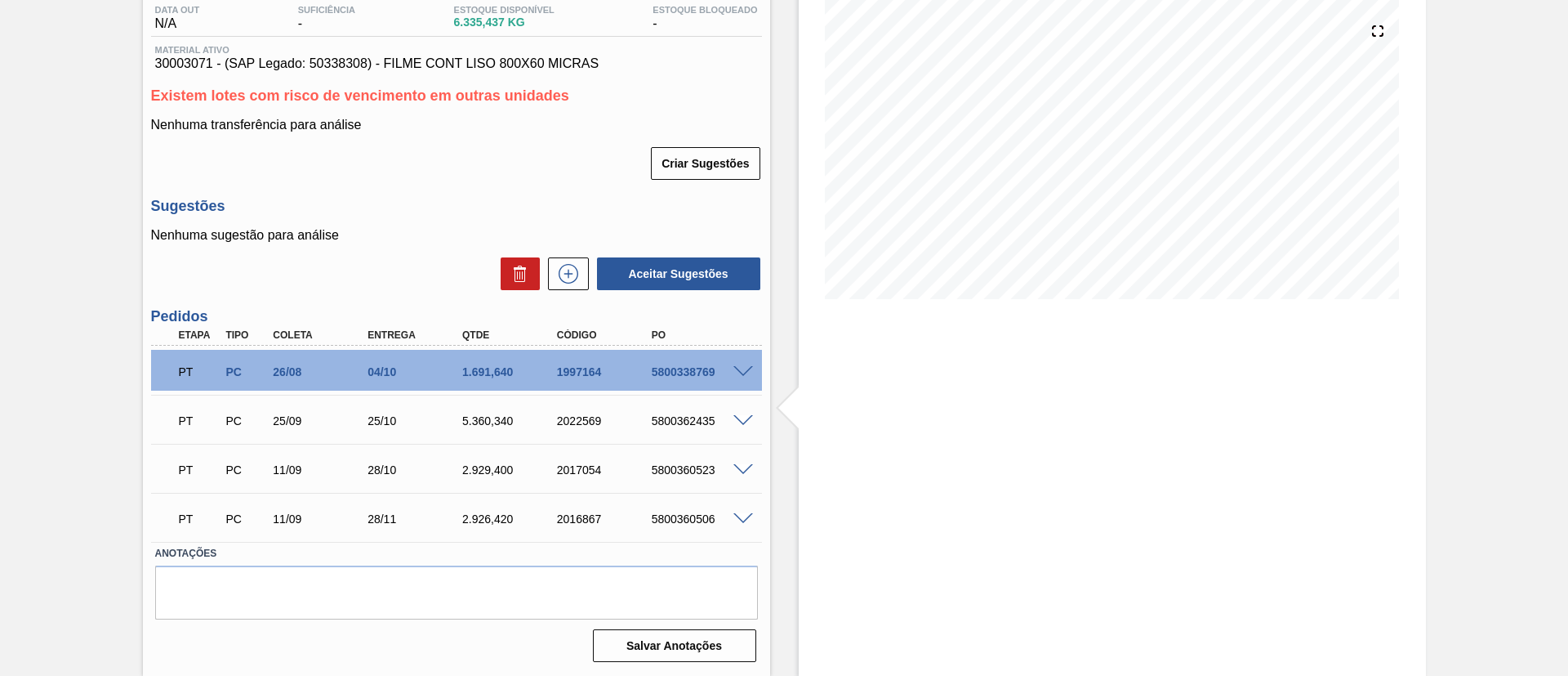
click at [742, 413] on div at bounding box center [745, 419] width 33 height 13
click at [742, 416] on span at bounding box center [743, 421] width 19 height 13
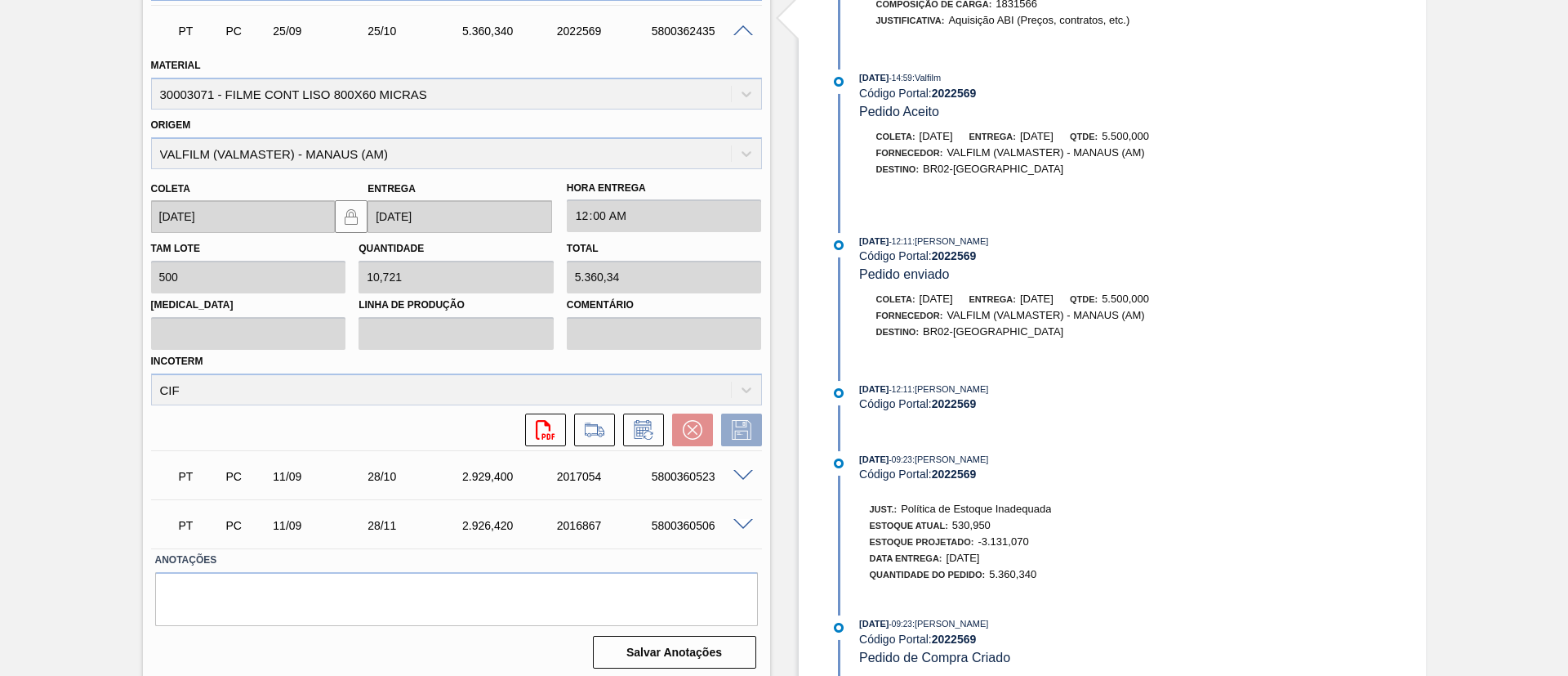
scroll to position [575, 0]
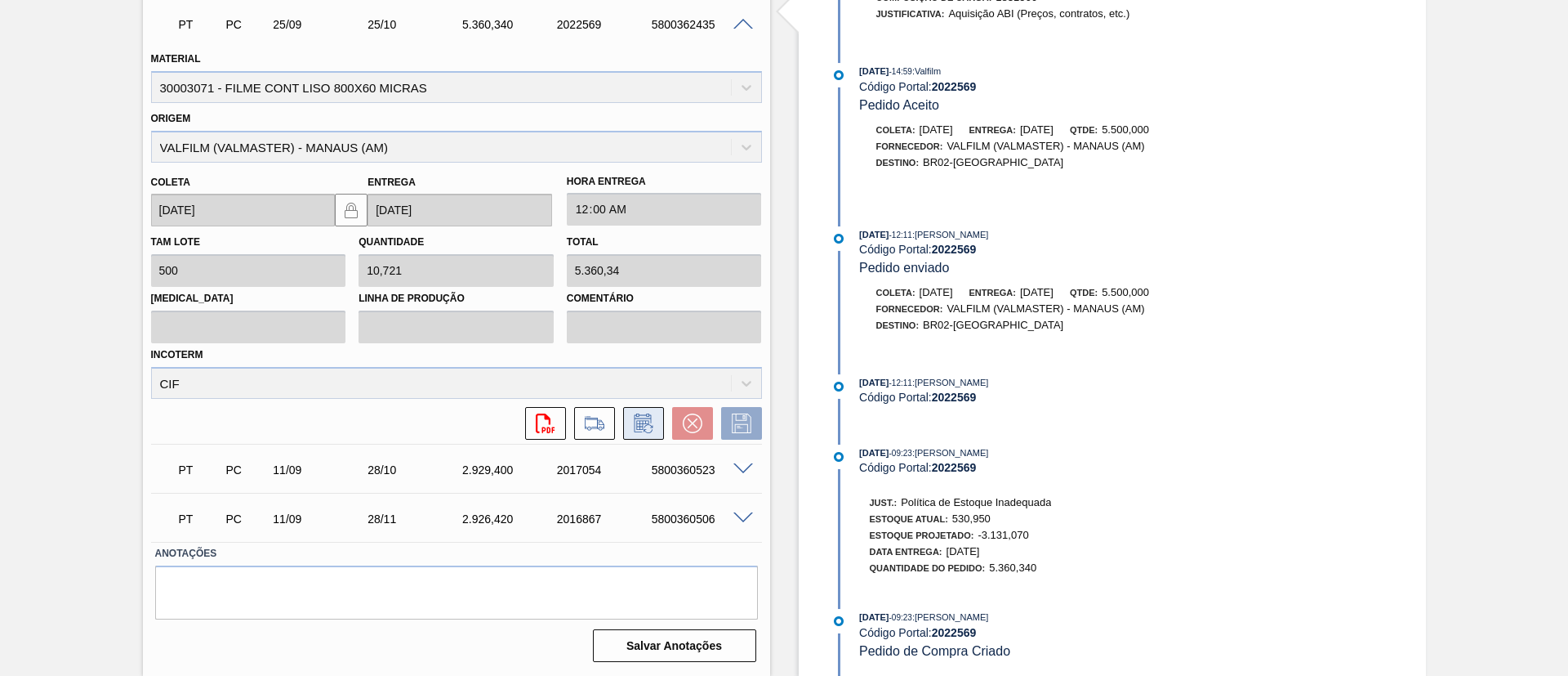
click at [647, 416] on icon at bounding box center [643, 422] width 26 height 19
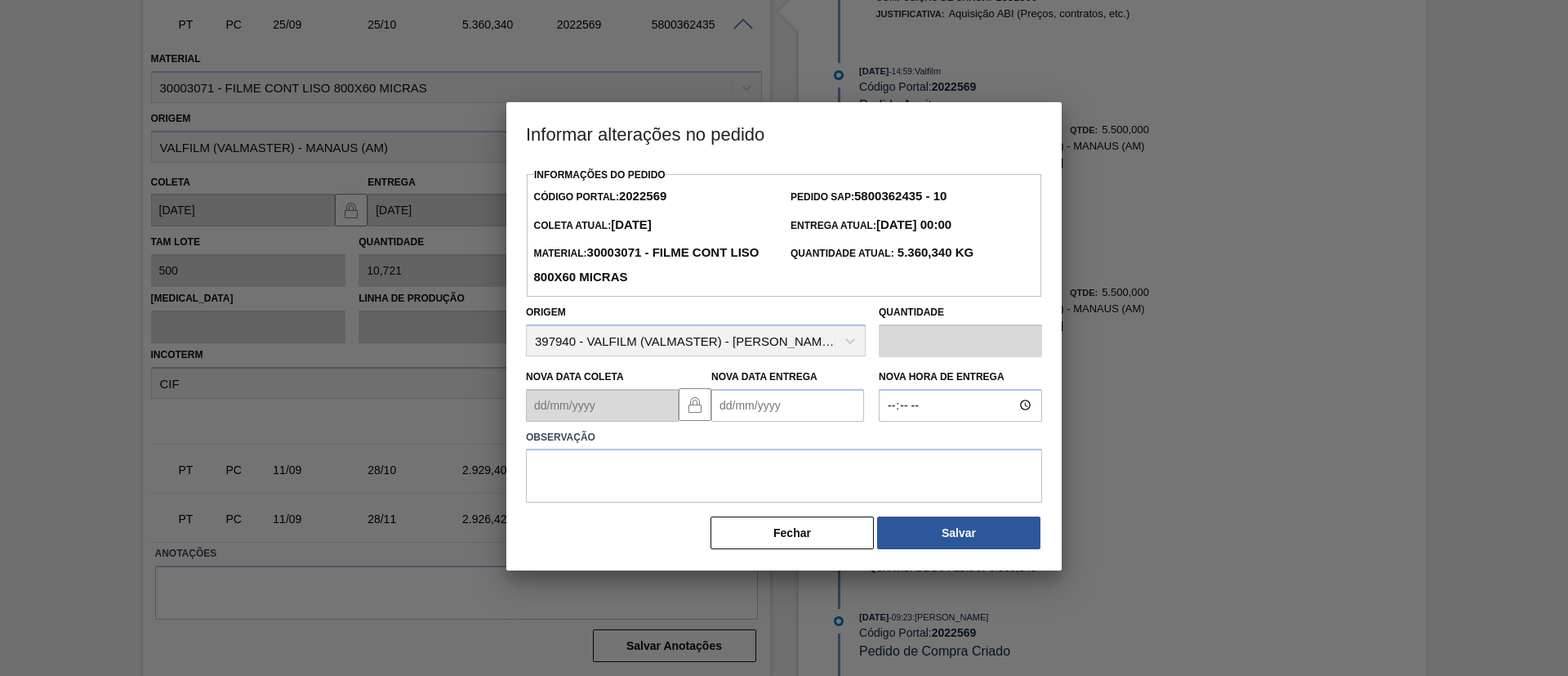
click at [809, 407] on Entrega2022569 "Nova Data Entrega" at bounding box center [787, 405] width 153 height 33
click at [894, 446] on button "Next Month" at bounding box center [894, 444] width 12 height 12
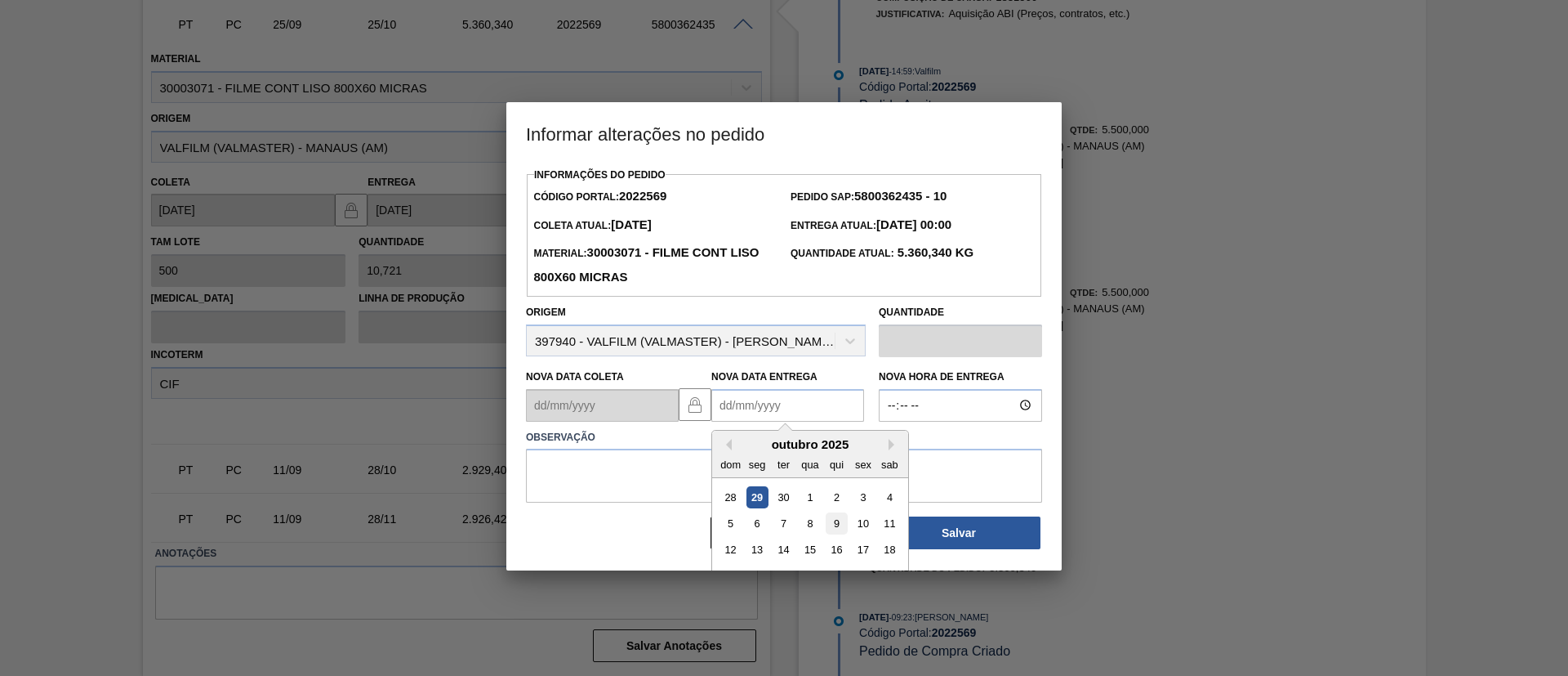
scroll to position [55, 0]
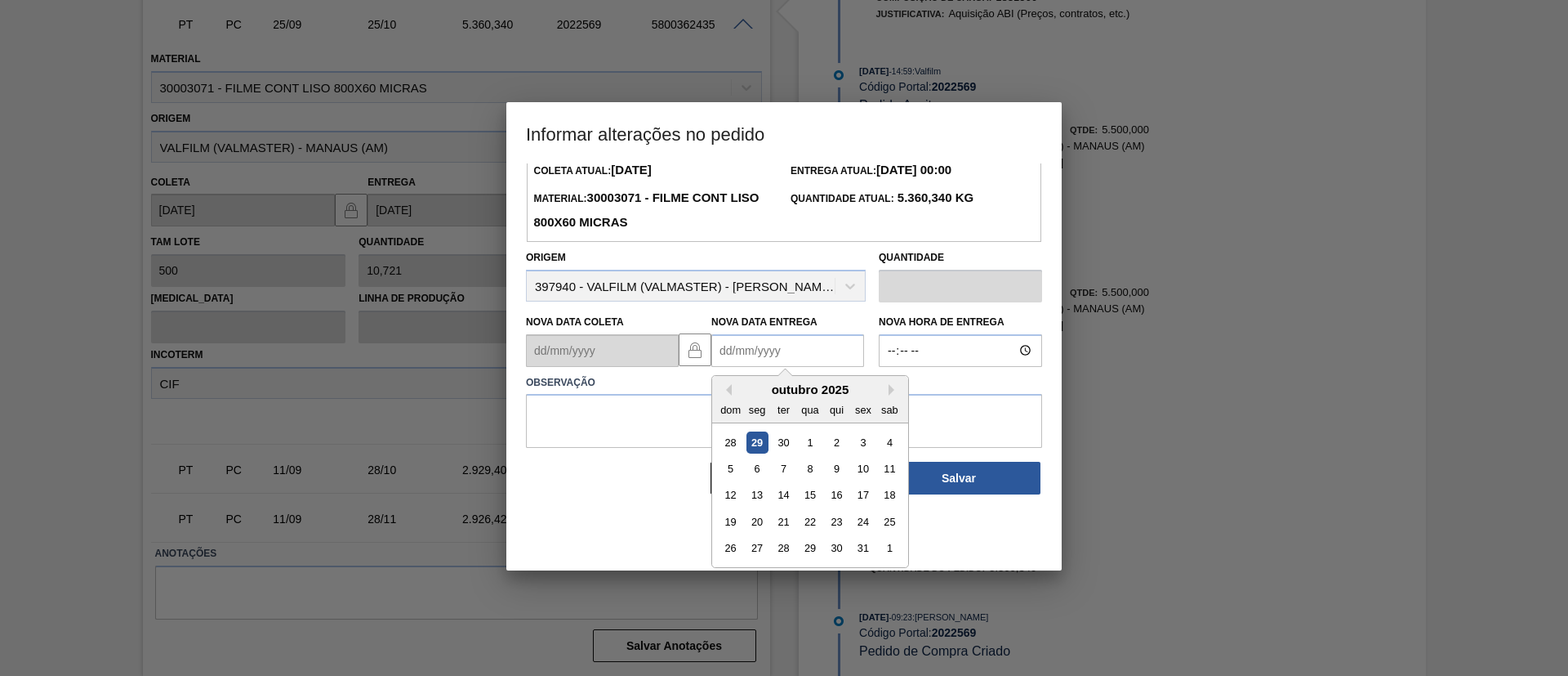
click at [762, 547] on div "27" at bounding box center [757, 548] width 22 height 22
type Entrega2022569 "[DATE]"
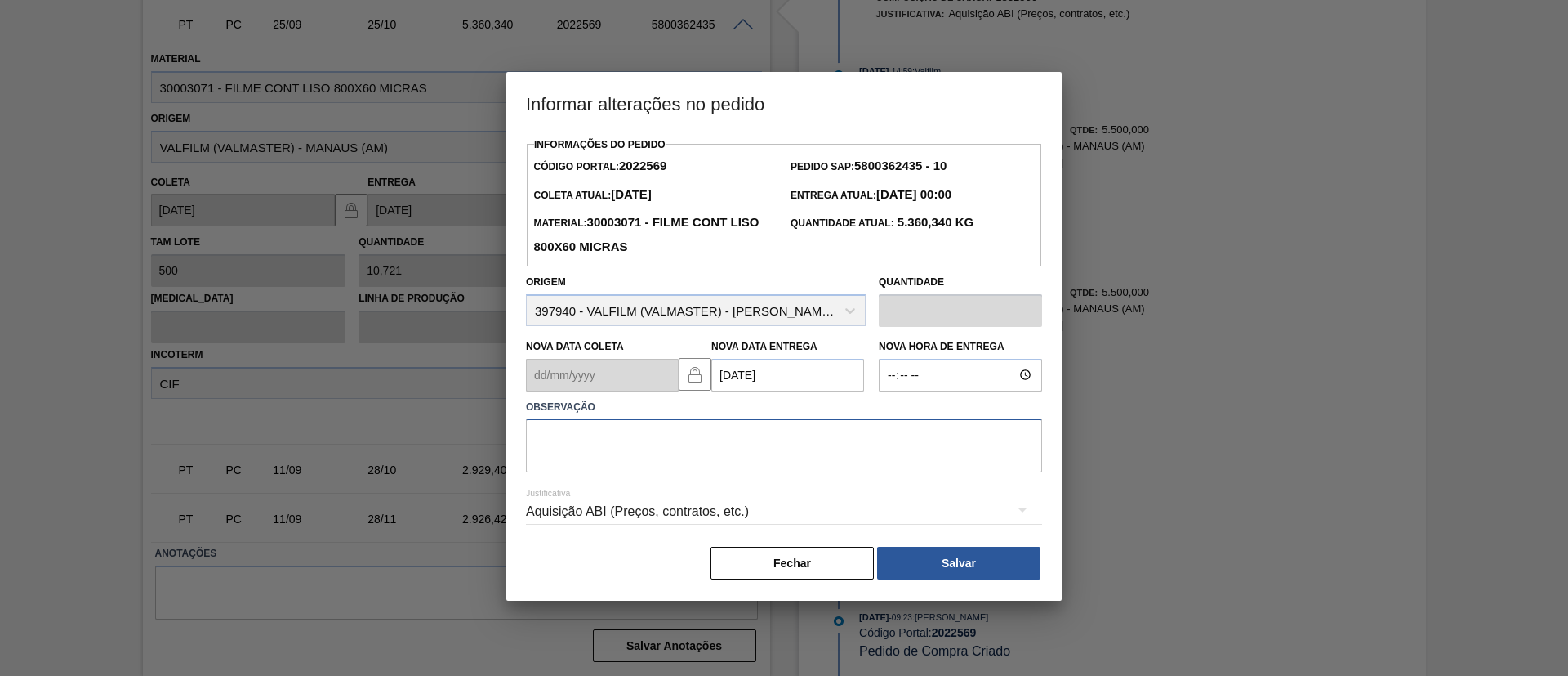
click at [817, 460] on textarea at bounding box center [783, 445] width 516 height 54
paste textarea "Data Original"
type textarea "Data Original"
click at [940, 546] on div "Informações do Pedido Código Portal: 2022569 Pedido SAP: 5800362435 - 10 Coleta…" at bounding box center [783, 357] width 516 height 448
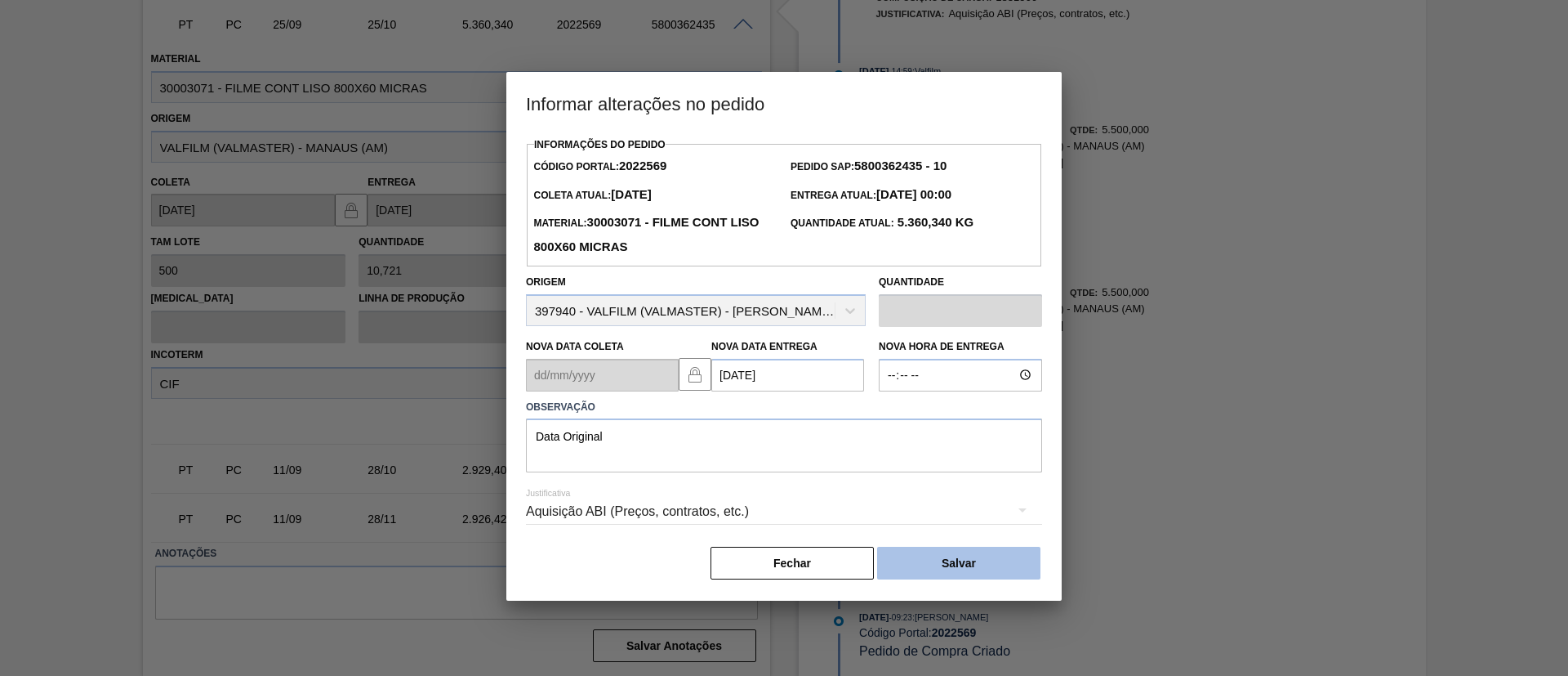
click at [973, 578] on button "Salvar" at bounding box center [959, 563] width 164 height 33
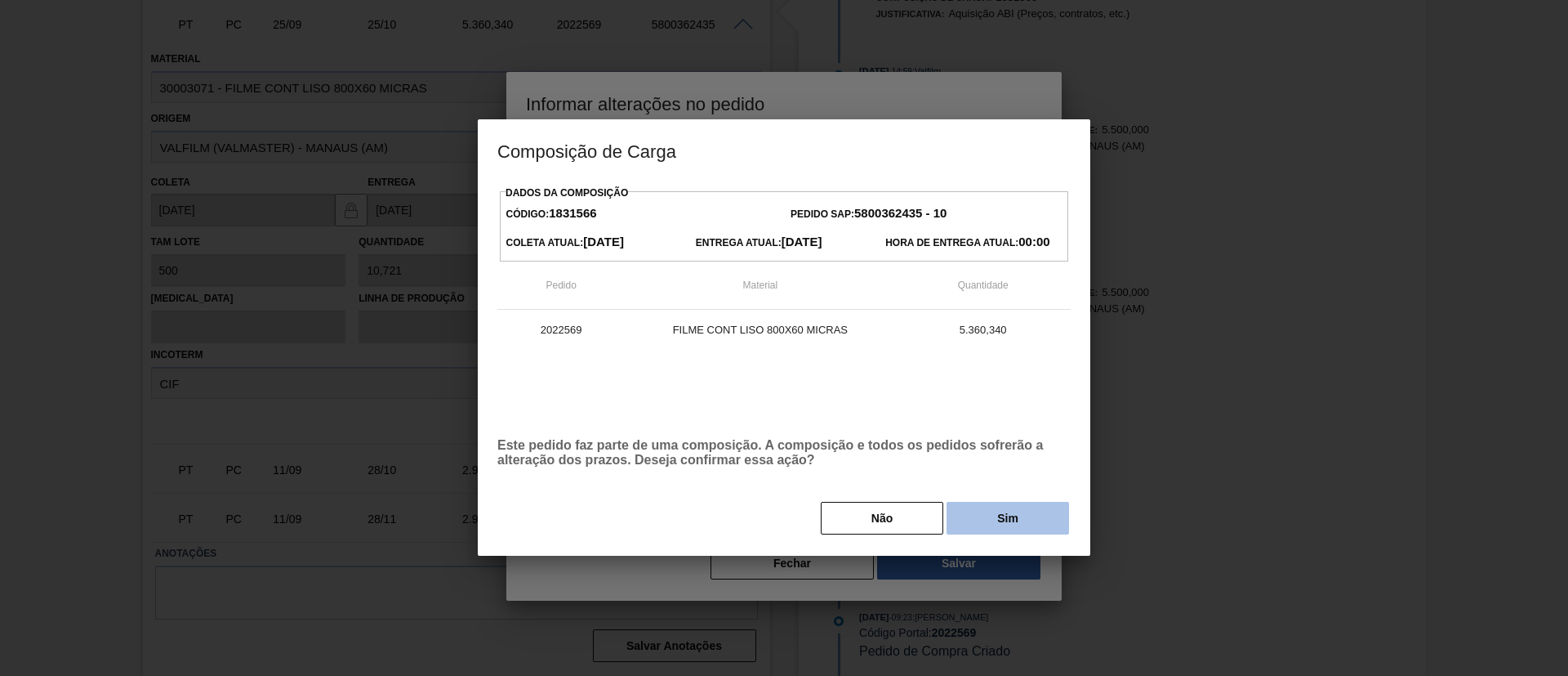
click at [997, 517] on button "Sim" at bounding box center [1007, 517] width 123 height 33
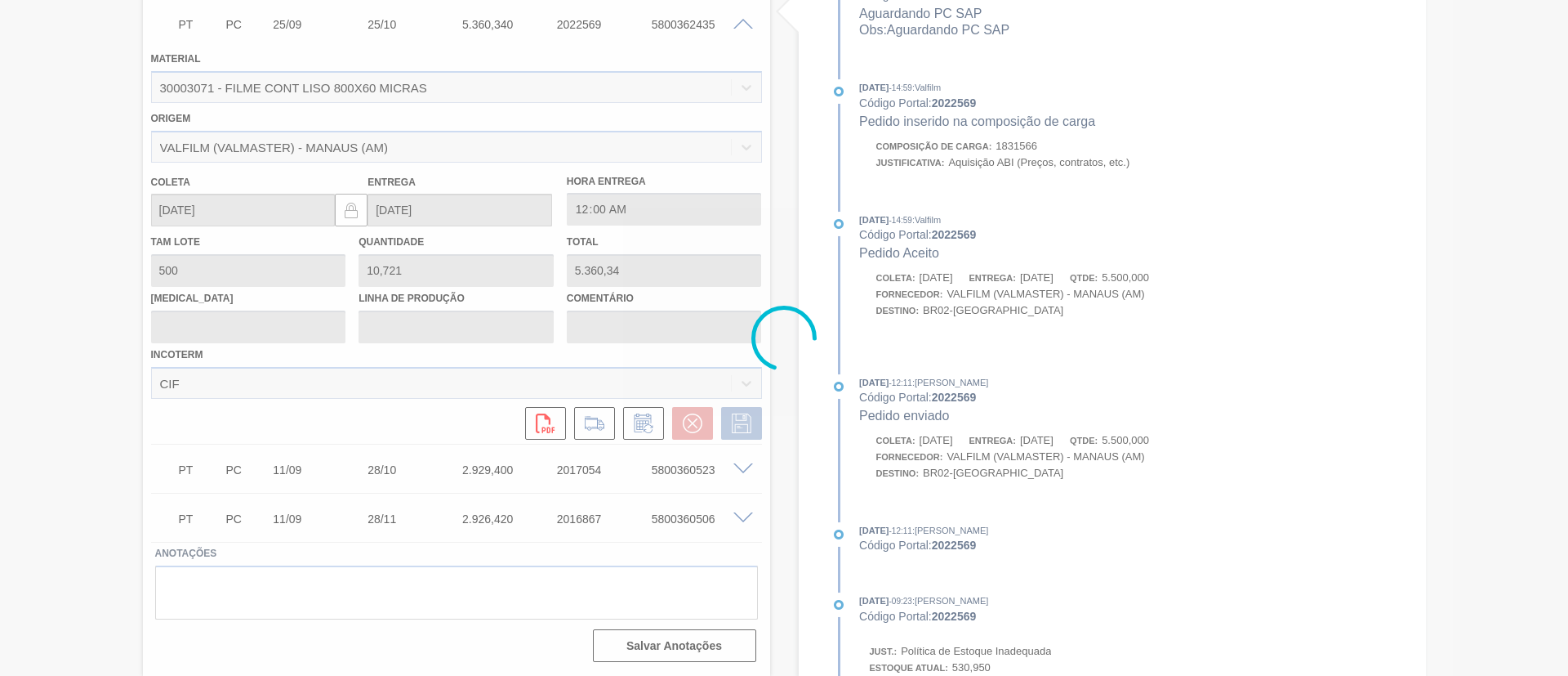
scroll to position [967, 0]
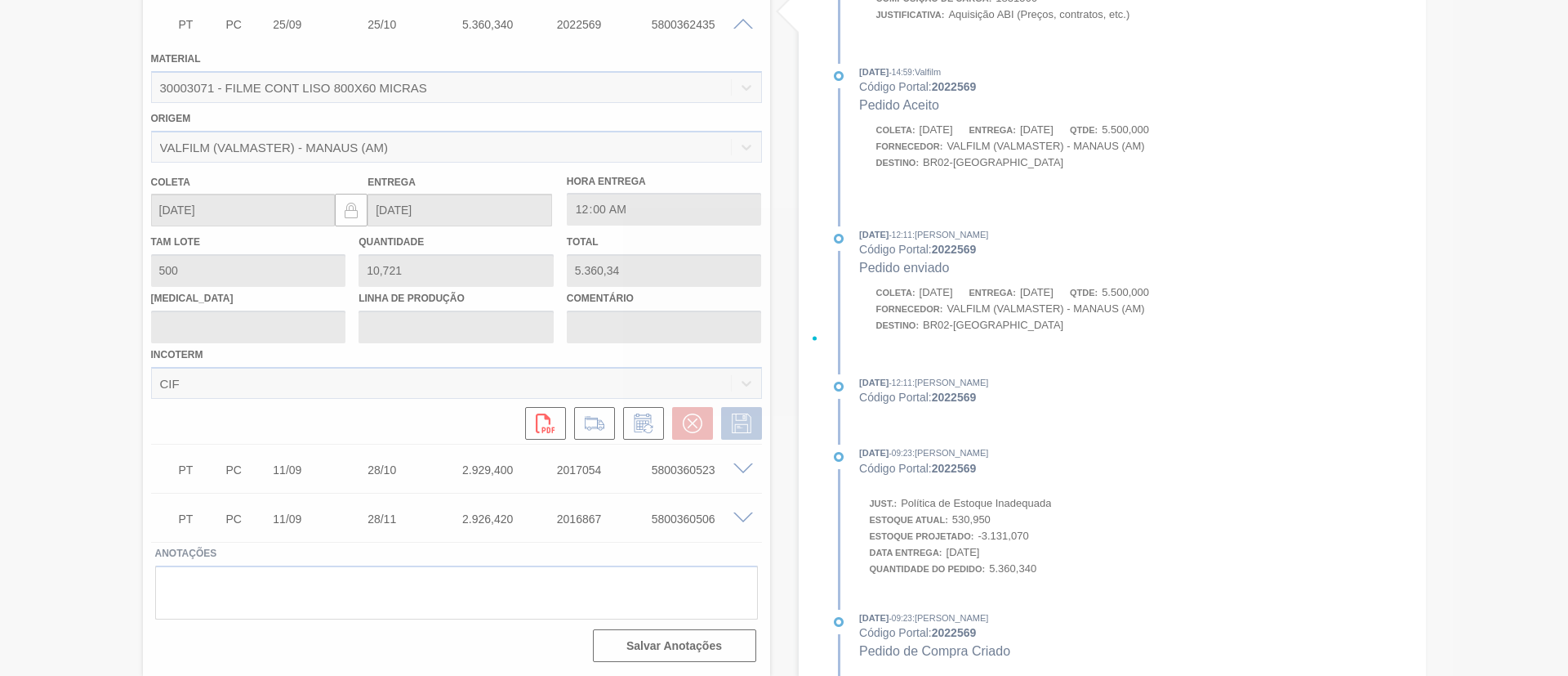
type input "Data Original"
type input "[DATE]"
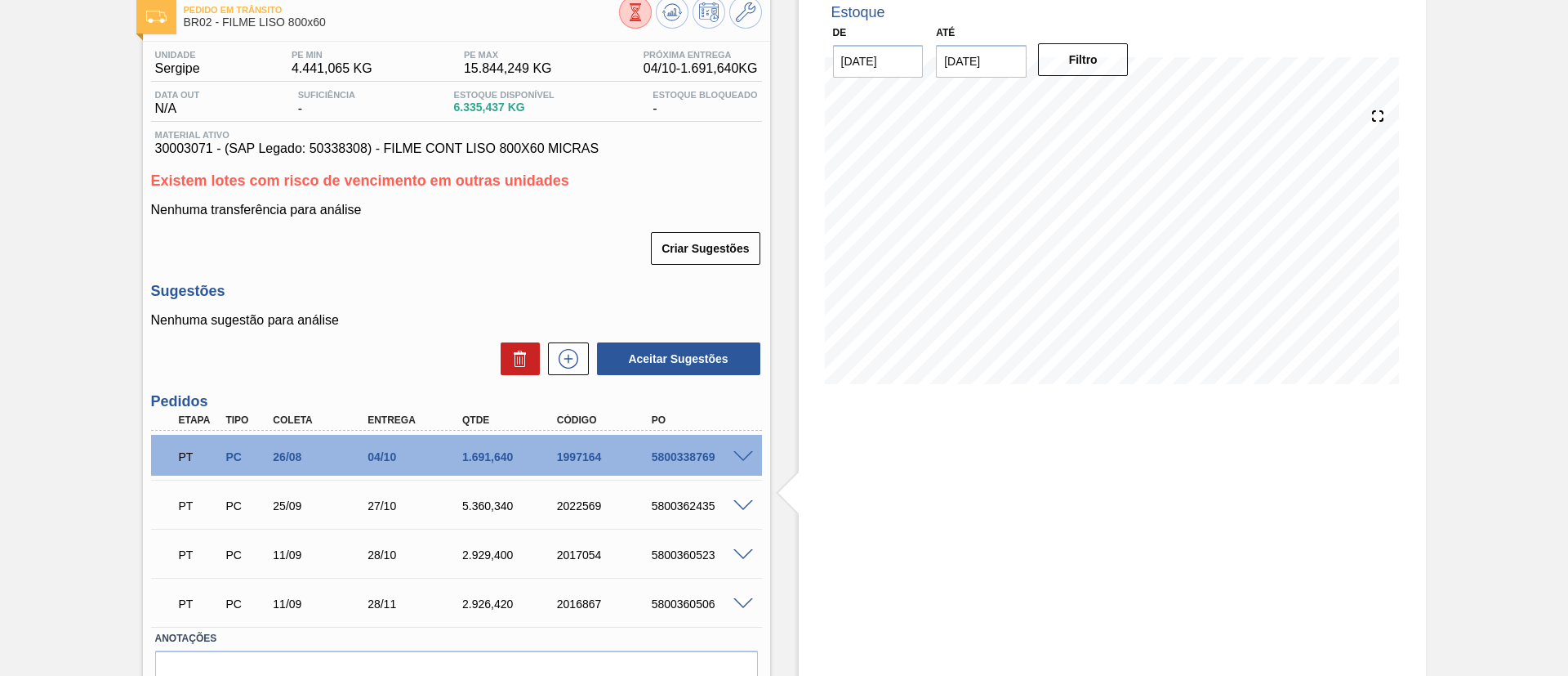
scroll to position [56, 0]
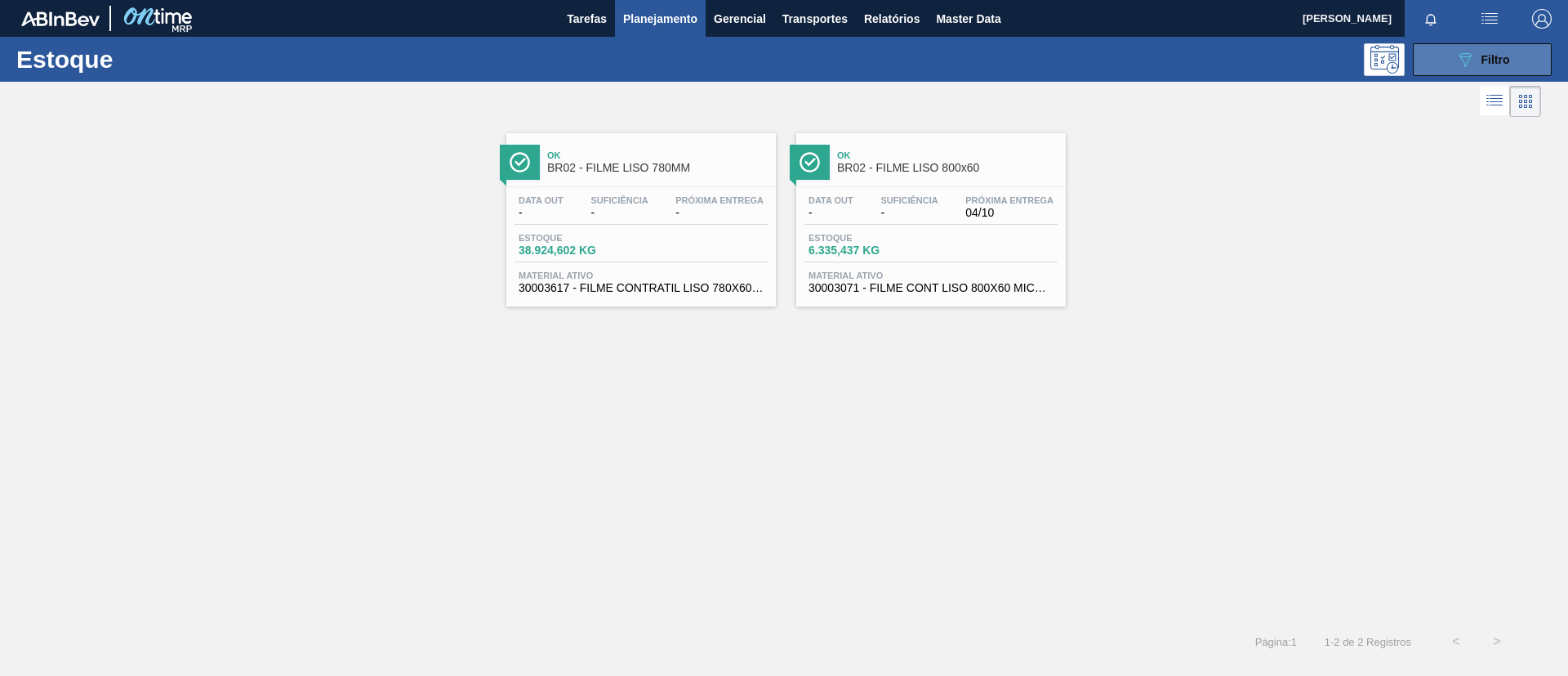
click at [1466, 66] on icon "089F7B8B-B2A5-4AFE-B5C0-19BA573D28AC" at bounding box center [1465, 59] width 19 height 19
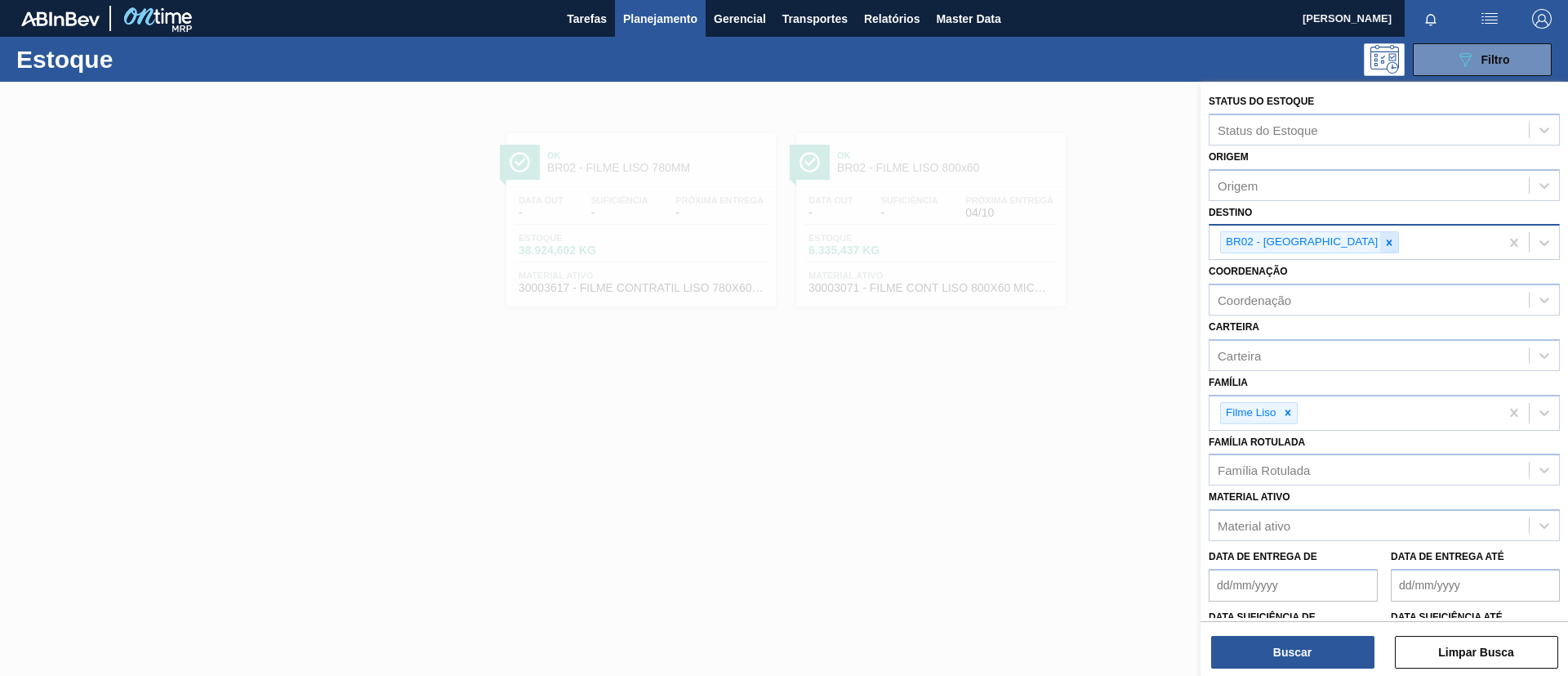
click at [1380, 235] on div at bounding box center [1388, 242] width 18 height 20
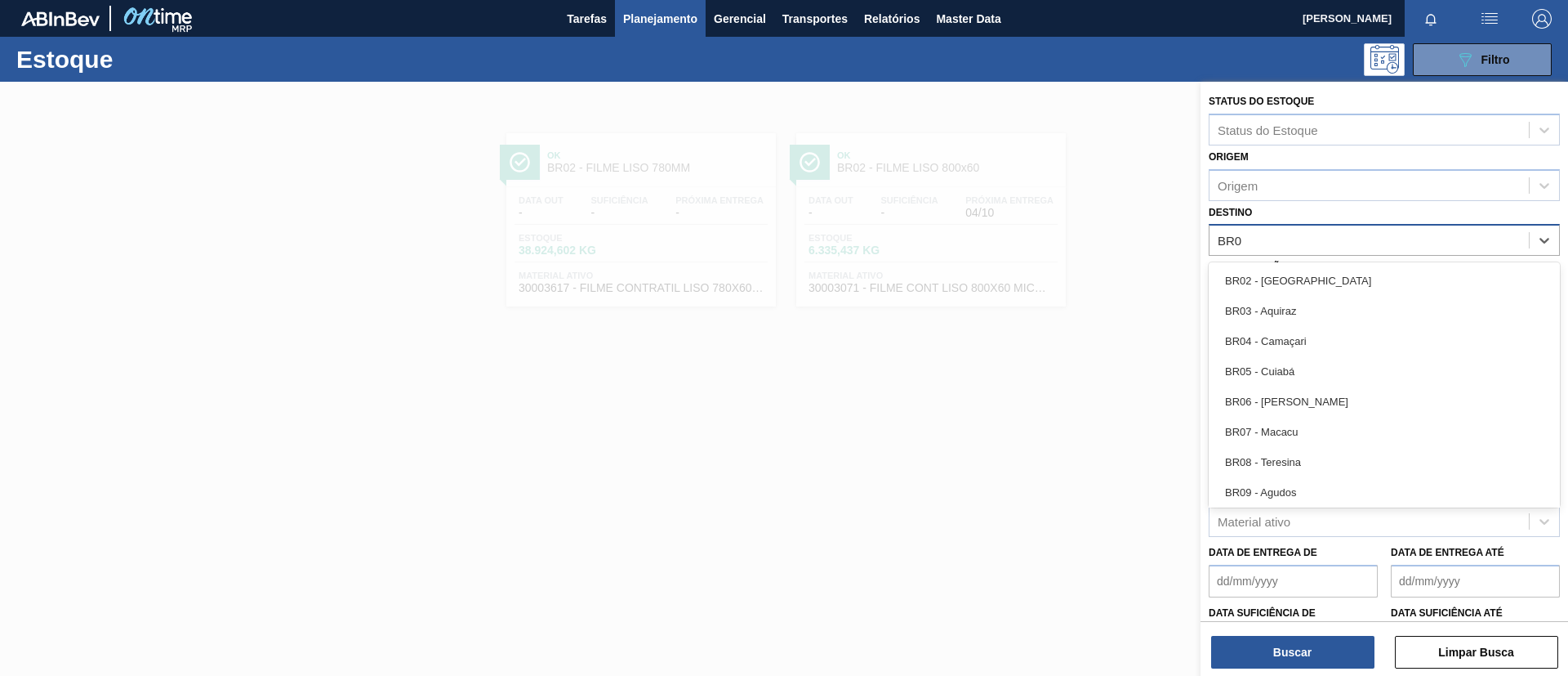
type input "BR03"
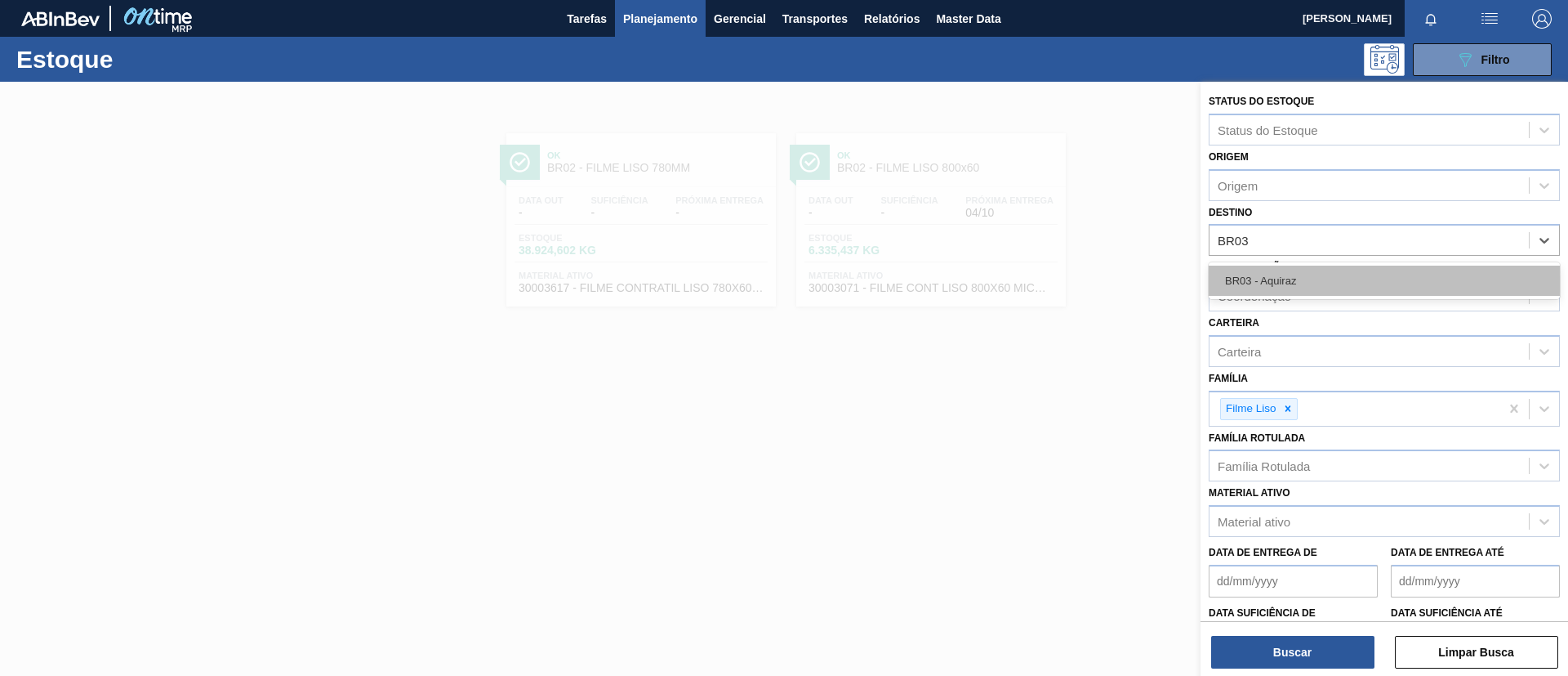
click at [1321, 277] on div "BR03 - Aquiraz" at bounding box center [1384, 280] width 351 height 30
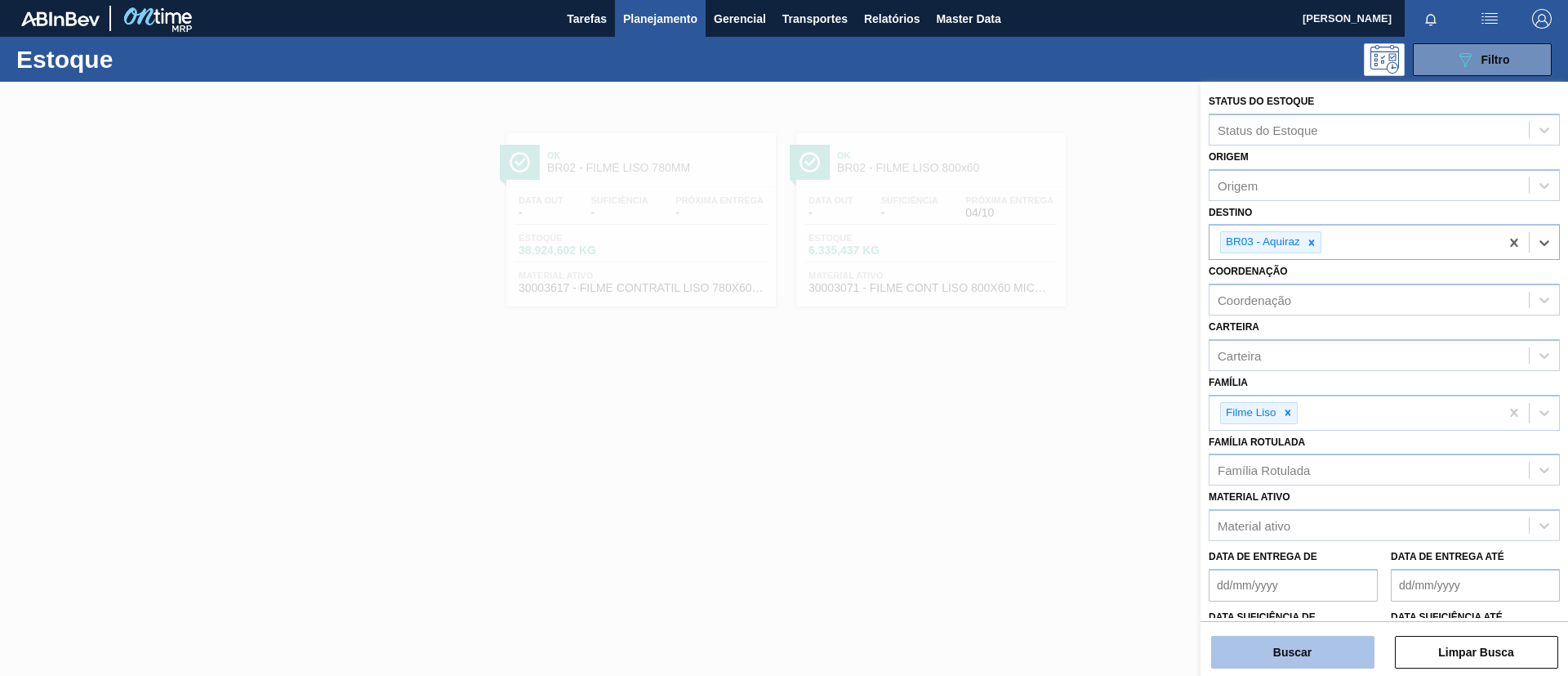
click at [1330, 639] on button "Buscar" at bounding box center [1293, 652] width 164 height 33
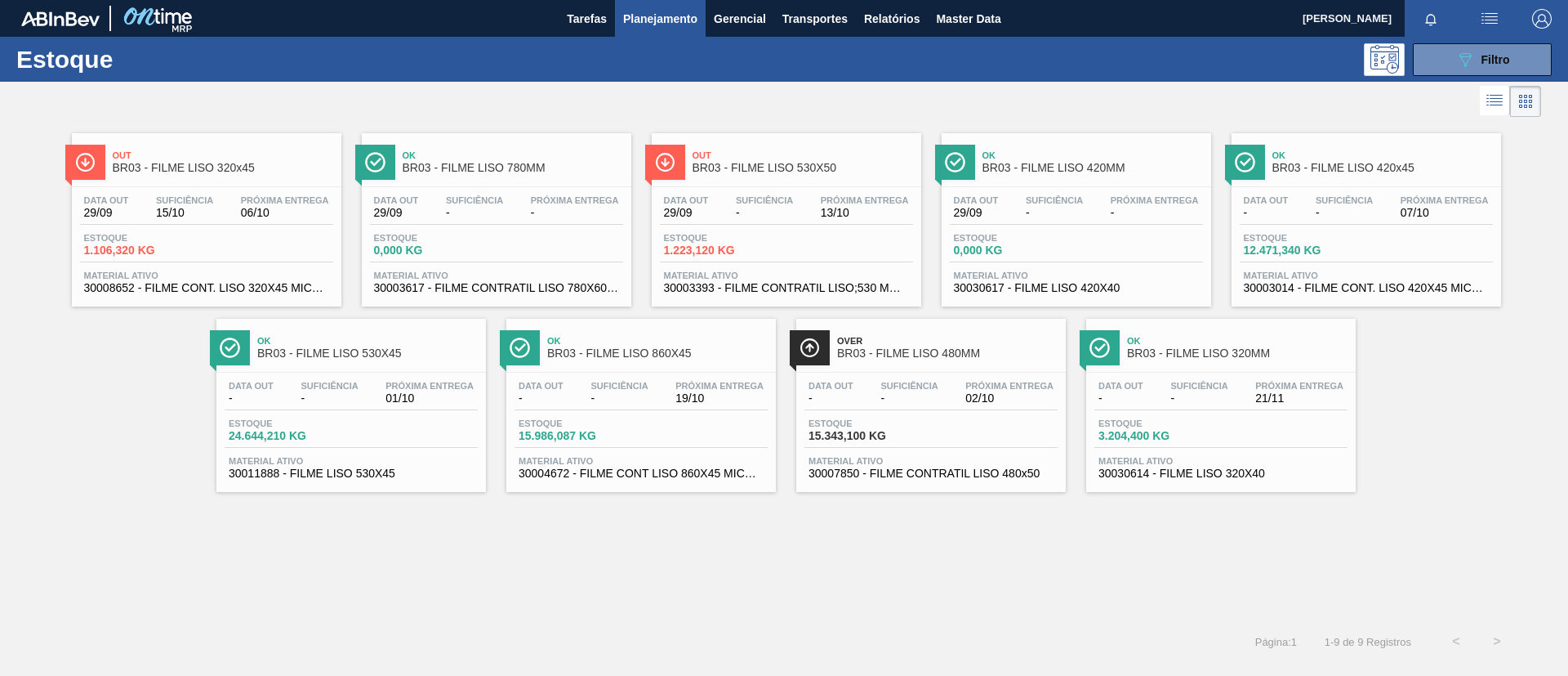
click at [428, 357] on span "BR03 - FILME LISO 530X45" at bounding box center [367, 353] width 221 height 13
click at [826, 163] on span "BR03 - FILME LISO 530X50" at bounding box center [802, 168] width 221 height 13
click at [414, 366] on div "Ok BR03 - FILME LISO 530X45 Data out - Suficiência - Próxima Entrega 01/10 Esto…" at bounding box center [351, 405] width 269 height 173
